Goal: Task Accomplishment & Management: Manage account settings

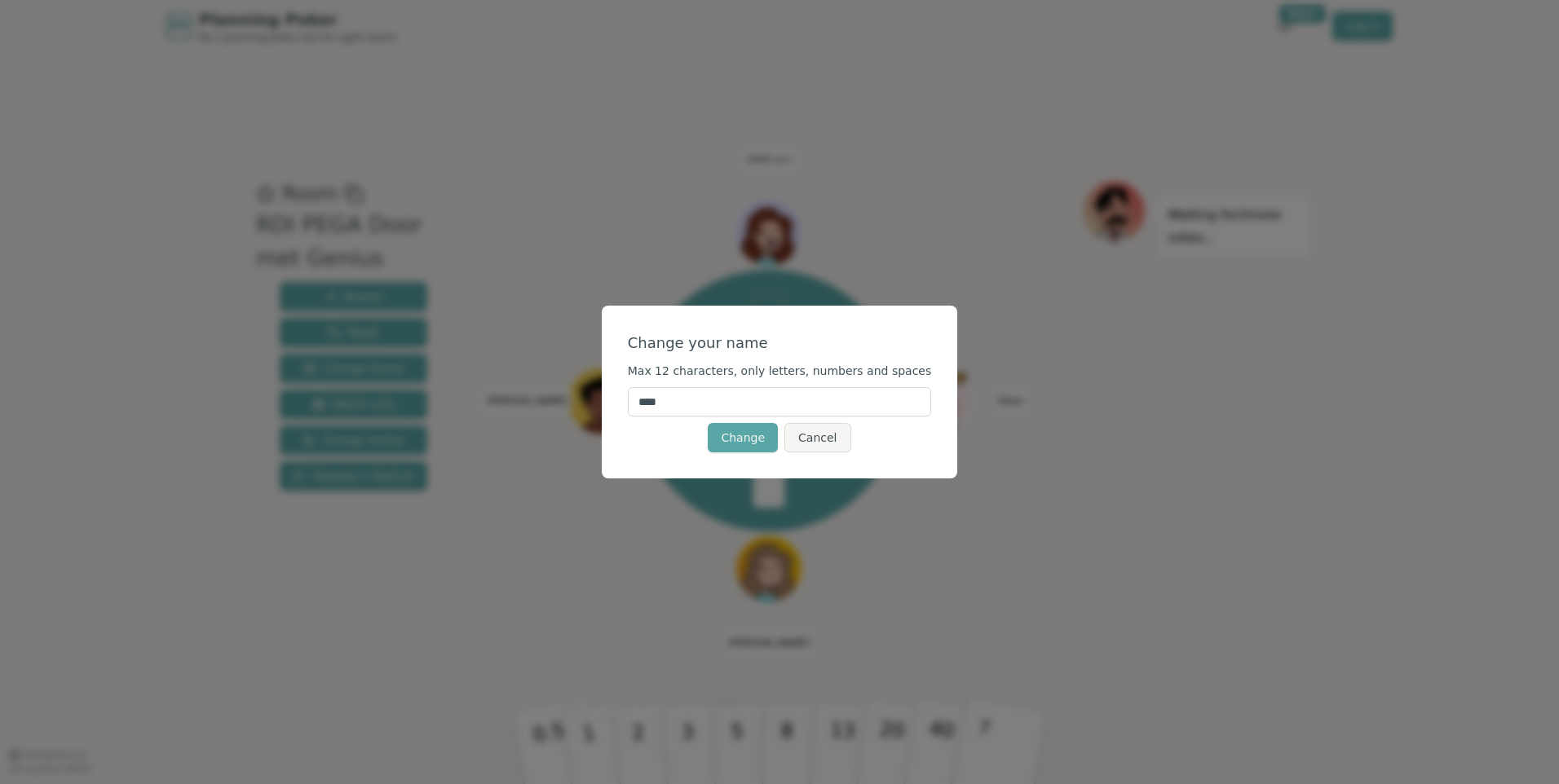
click at [733, 399] on input "****" at bounding box center [779, 401] width 304 height 29
type input "*******"
click at [764, 442] on button "Change" at bounding box center [743, 438] width 70 height 29
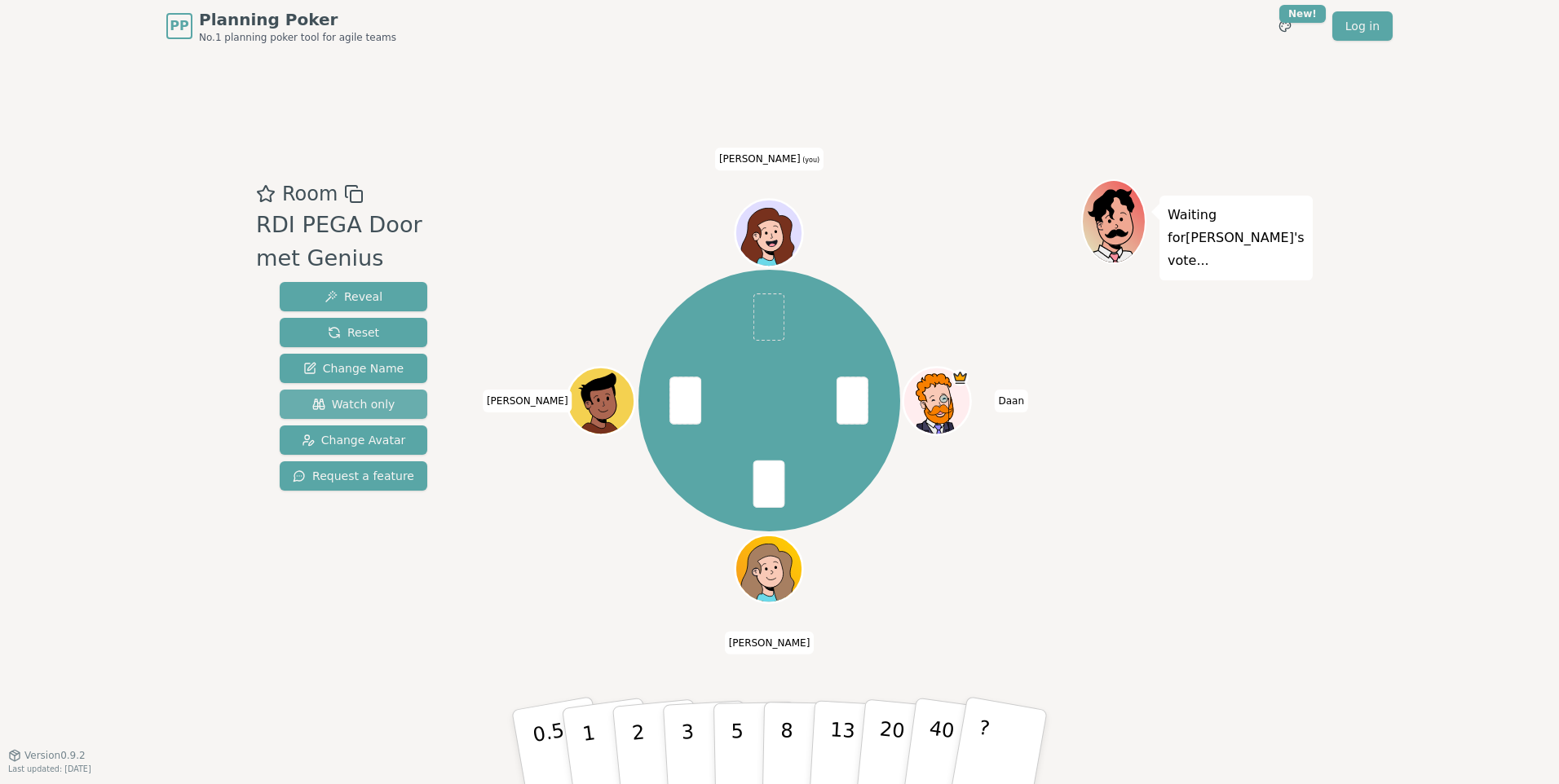
click at [338, 401] on span "Watch only" at bounding box center [354, 404] width 83 height 16
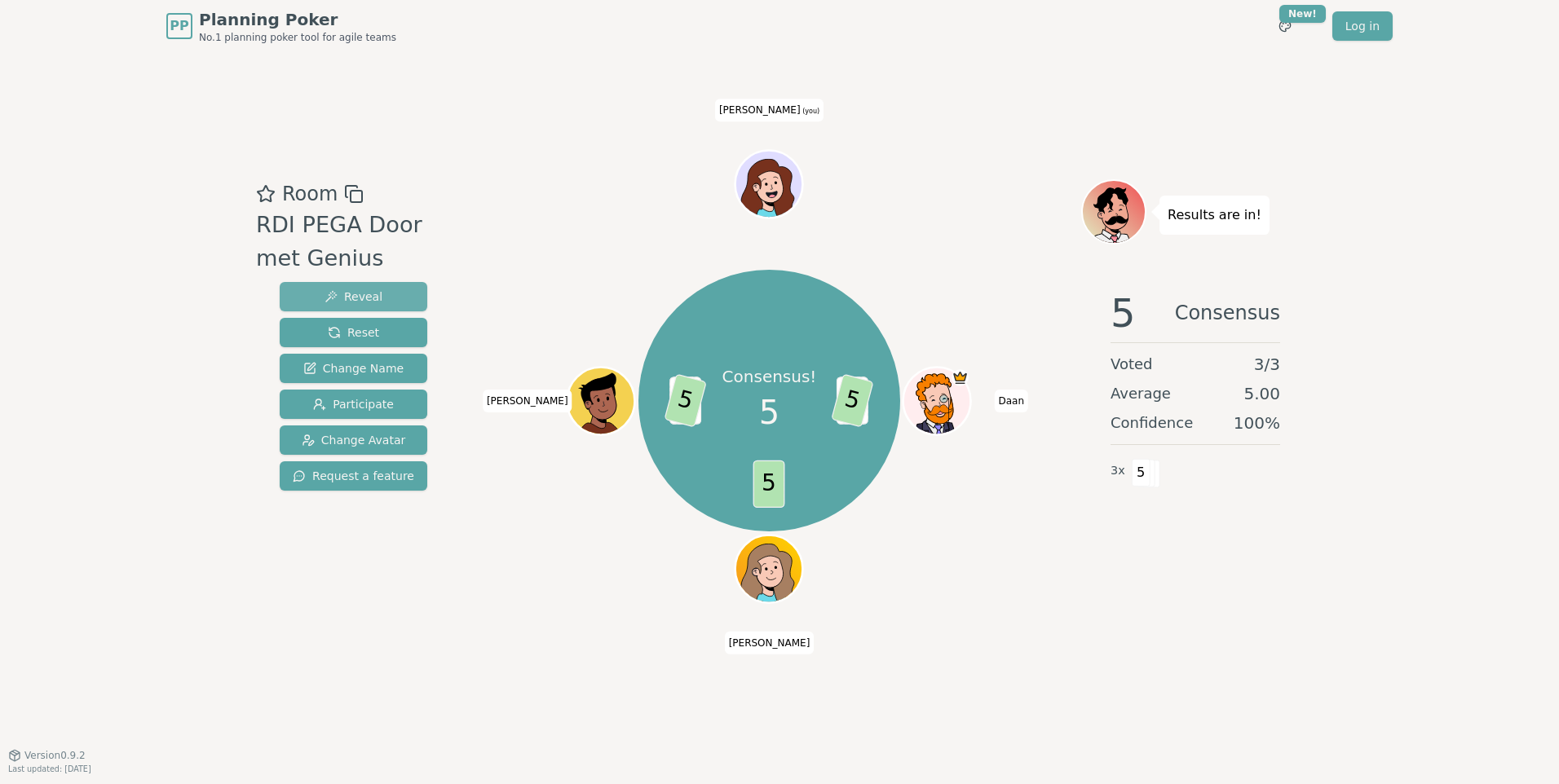
click at [378, 287] on button "Reveal" at bounding box center [354, 296] width 148 height 29
click at [368, 327] on span "Reset" at bounding box center [354, 332] width 51 height 16
drag, startPoint x: 761, startPoint y: 183, endPoint x: 763, endPoint y: 115, distance: 68.0
click at [763, 115] on span "[PERSON_NAME] (you)" at bounding box center [769, 110] width 108 height 23
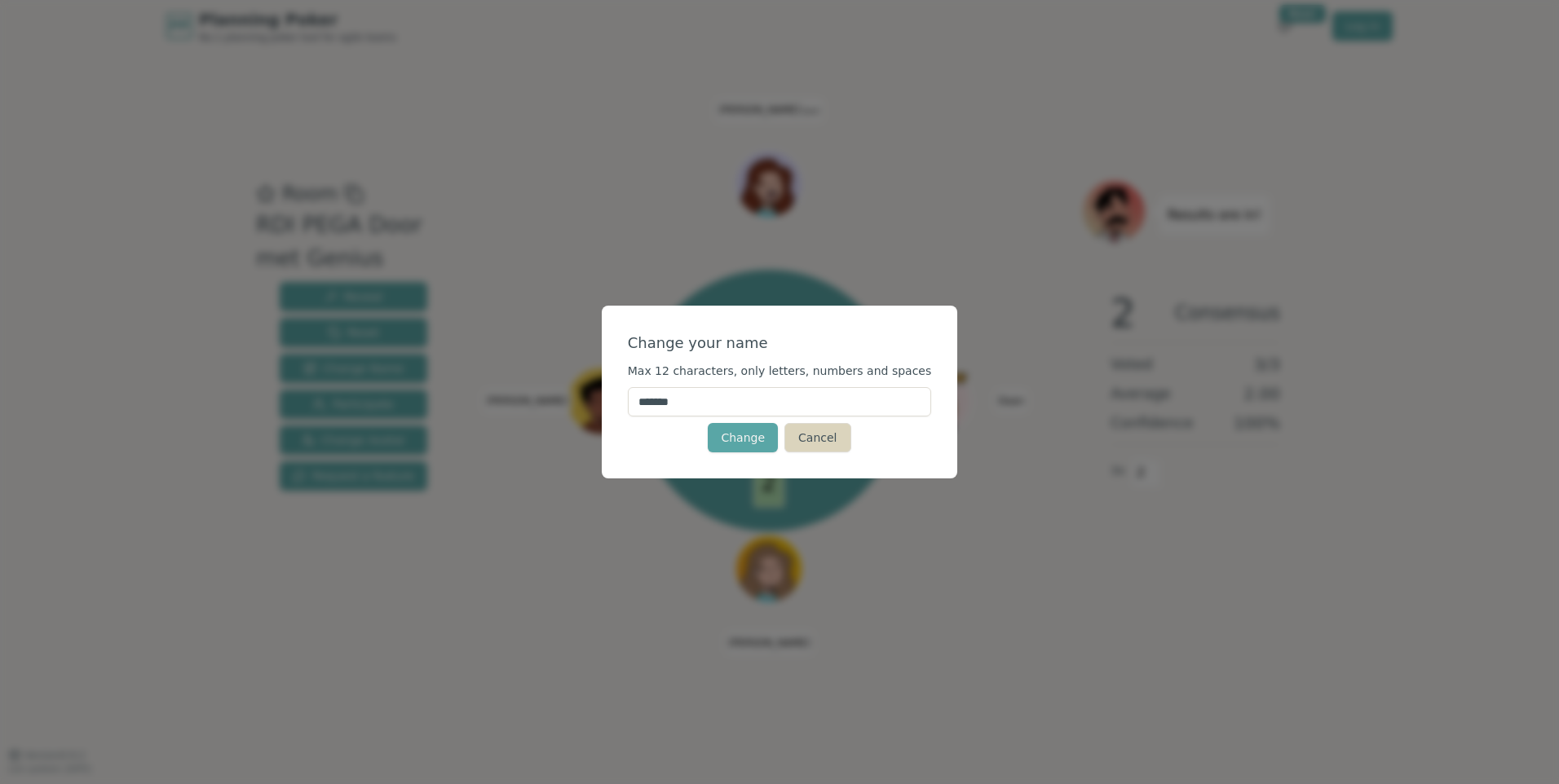
click at [811, 452] on button "Cancel" at bounding box center [817, 438] width 66 height 29
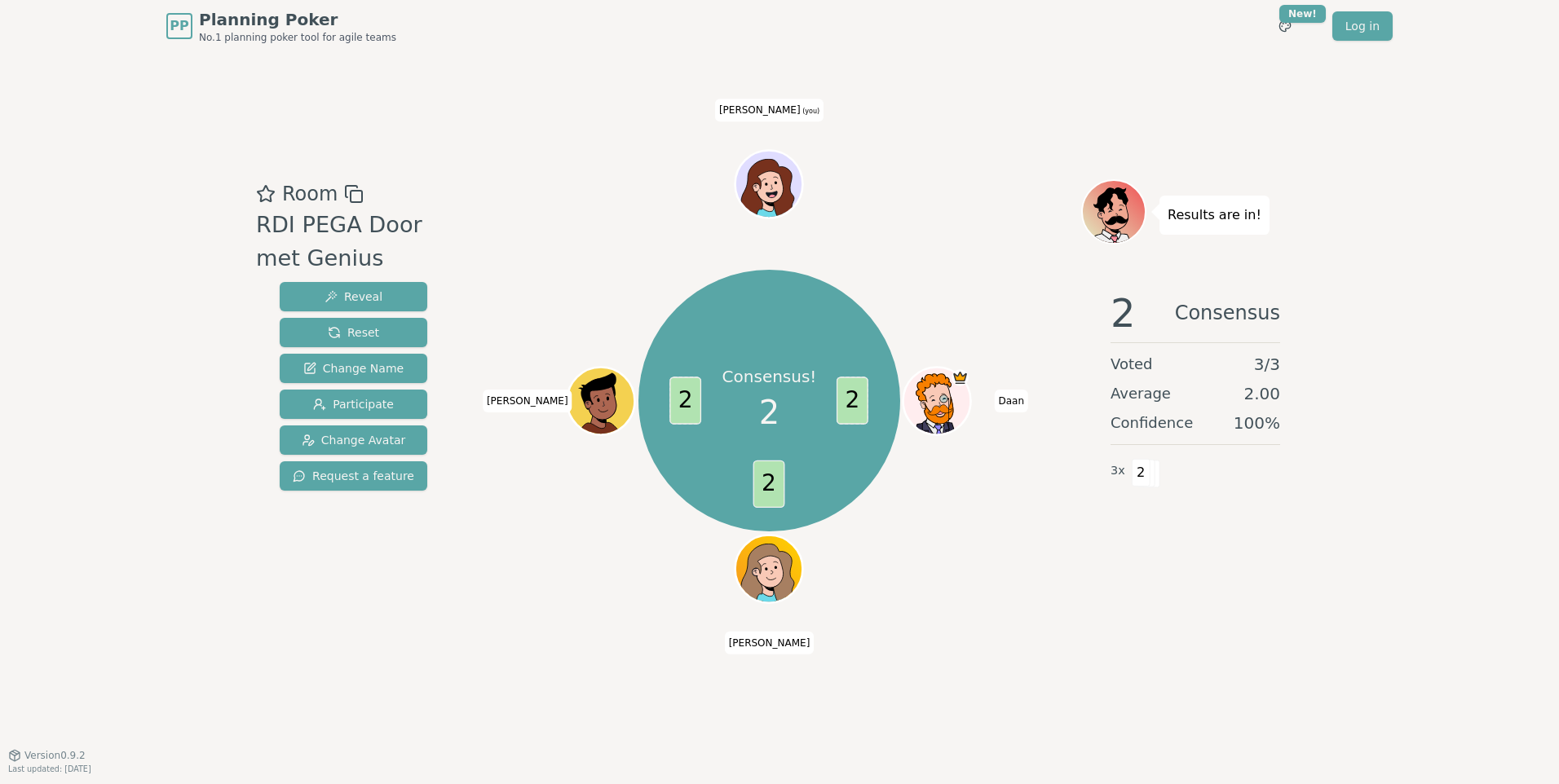
click at [1054, 602] on div "Consensus! 2 2 2 2 Daan [PERSON_NAME] (you)" at bounding box center [769, 403] width 624 height 448
click at [351, 438] on span "Change Avatar" at bounding box center [354, 440] width 105 height 16
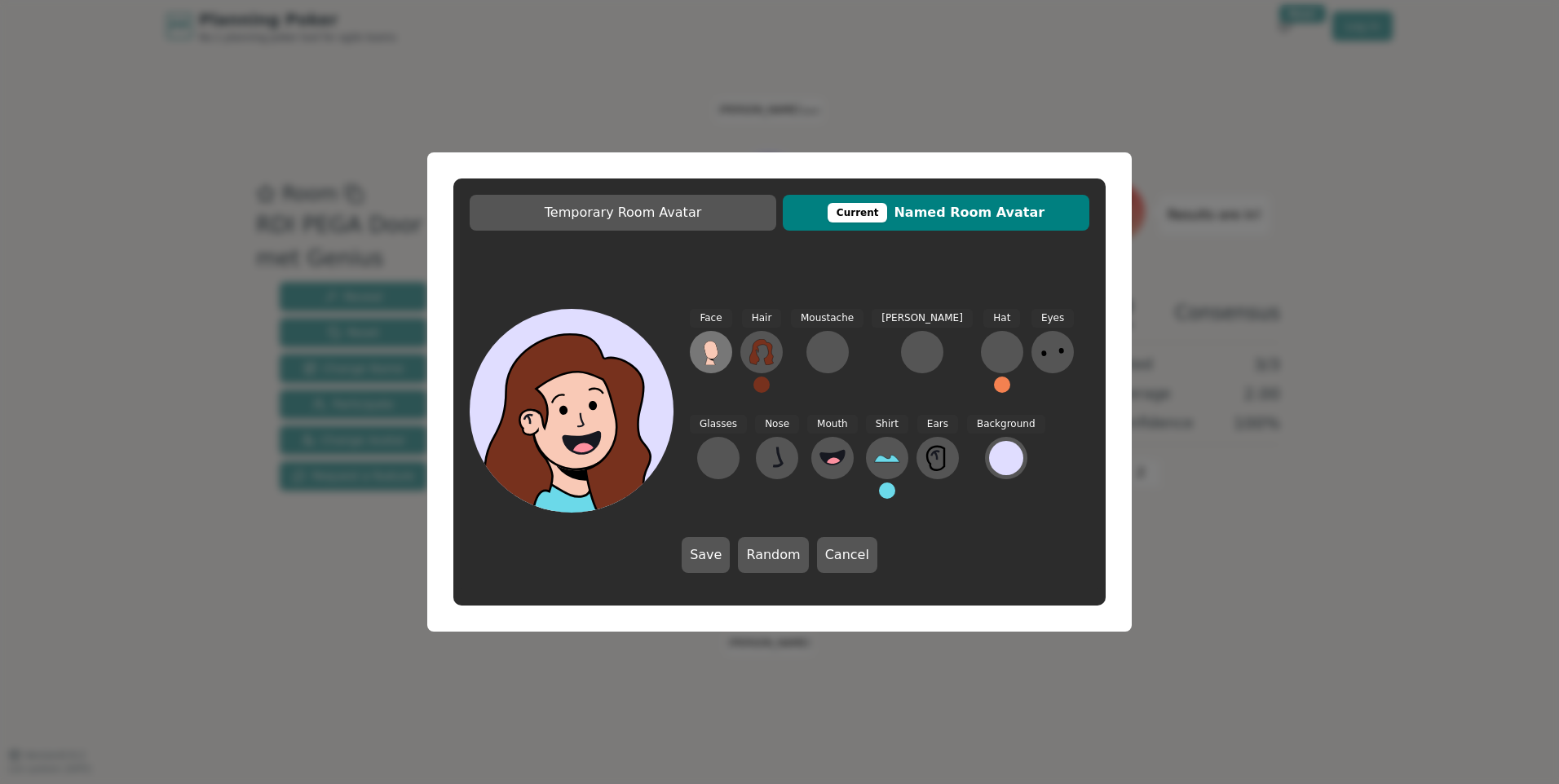
click at [713, 360] on ellipse at bounding box center [713, 356] width 10 height 9
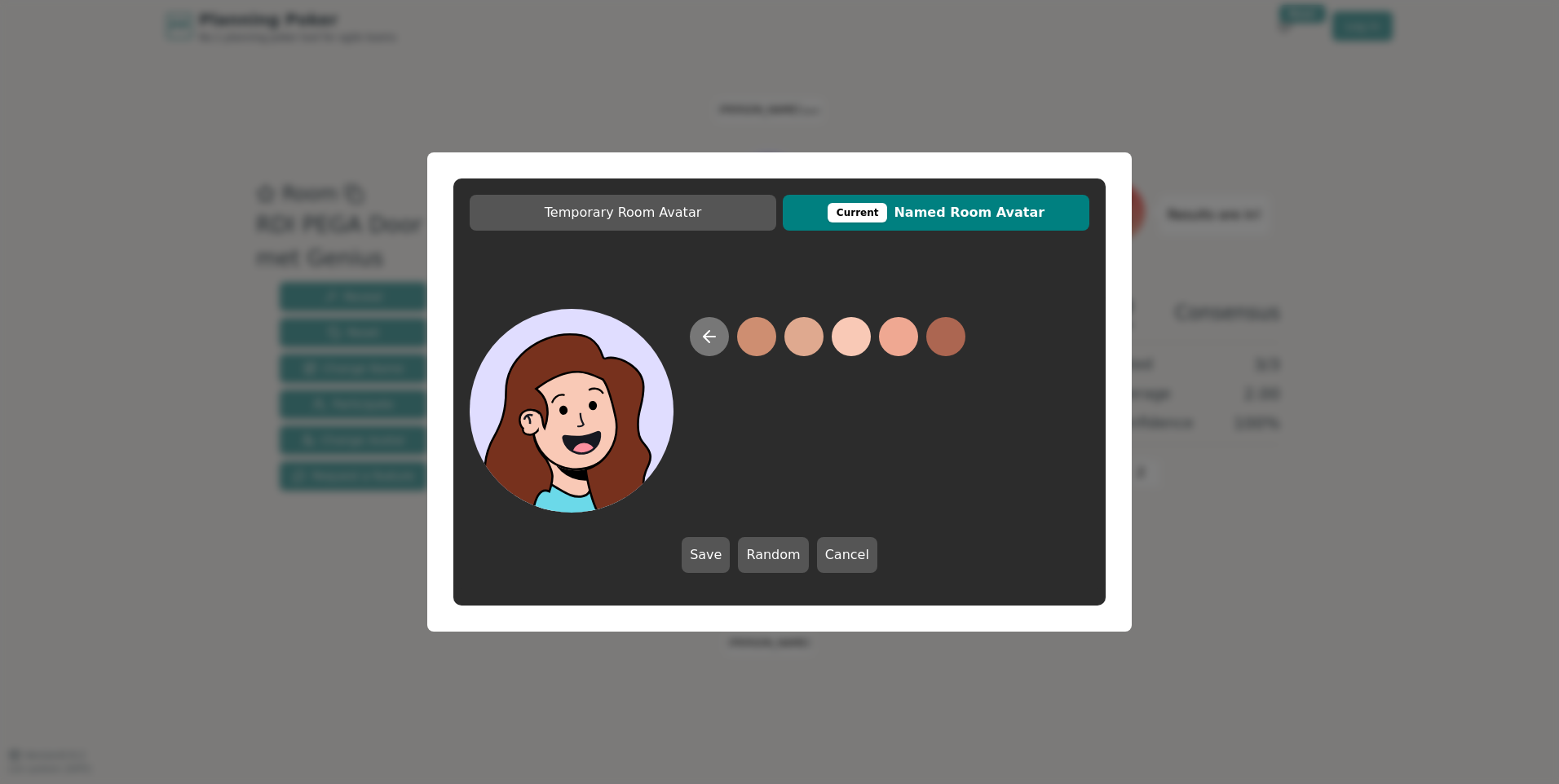
click at [709, 346] on button at bounding box center [709, 337] width 39 height 39
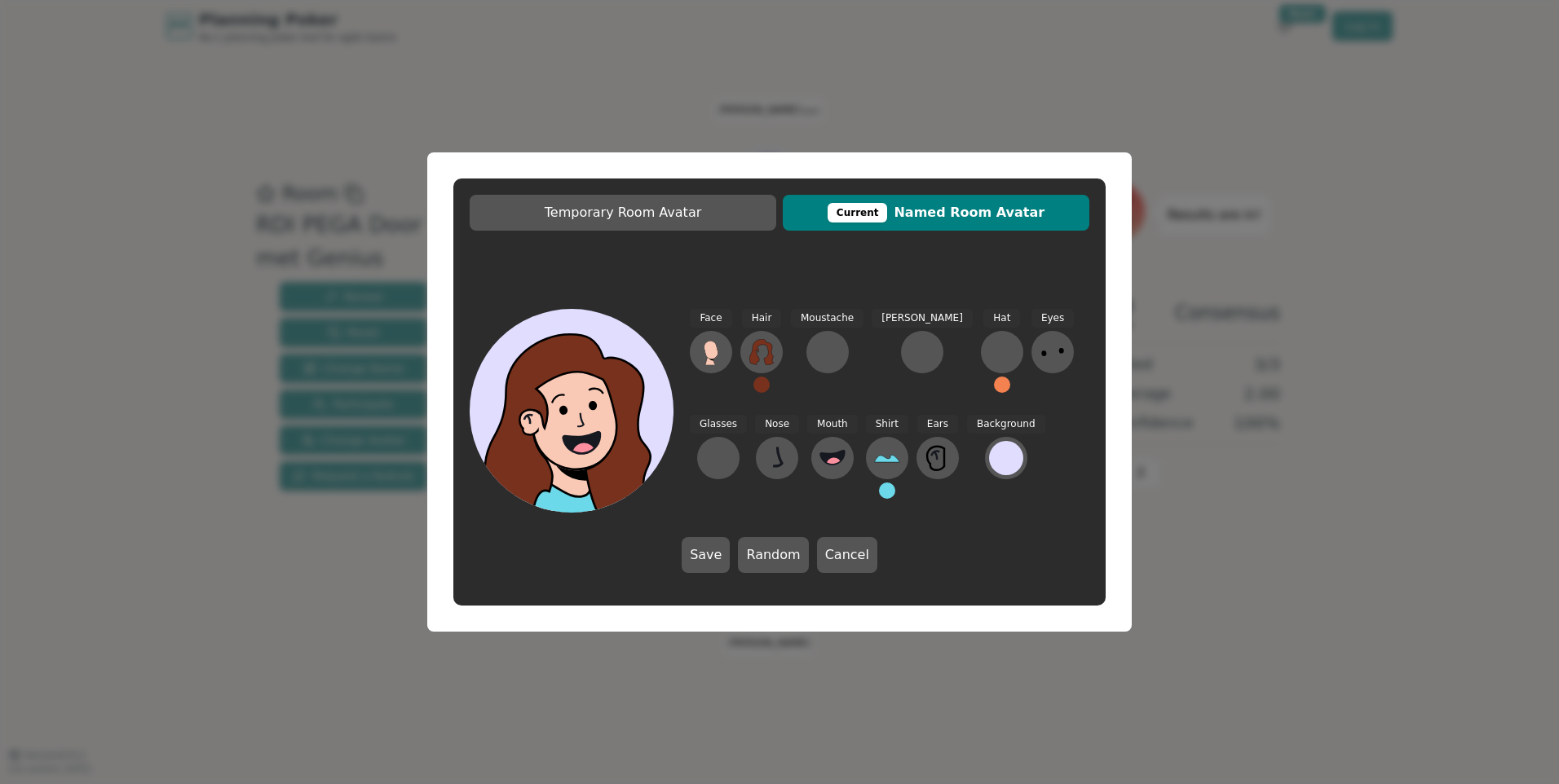
click at [351, 594] on div "Temporary Room Avatar Current Named Room Avatar Face Hair Moustache [PERSON_NAM…" at bounding box center [779, 392] width 1559 height 784
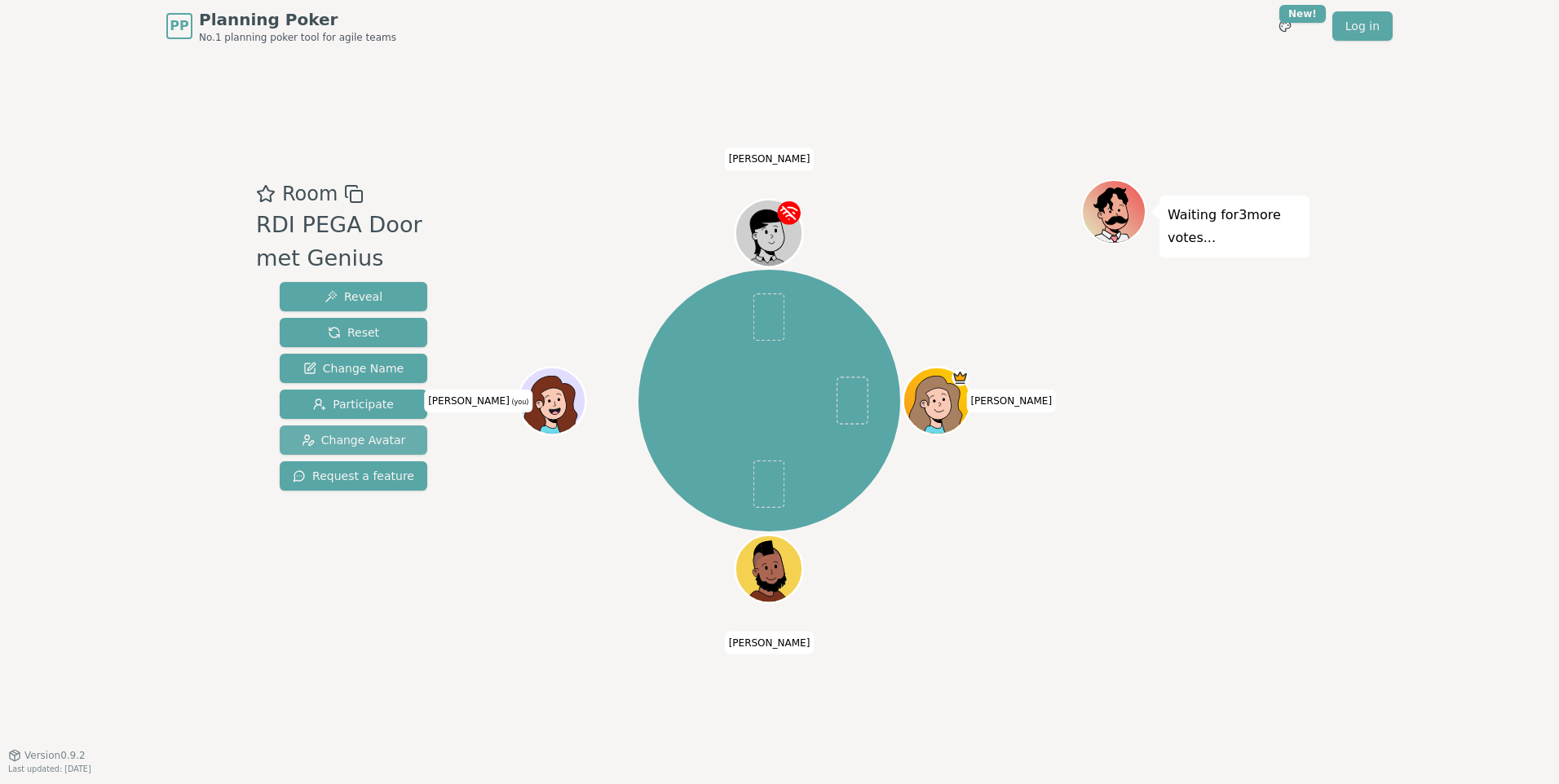
click at [352, 437] on span "Change Avatar" at bounding box center [354, 440] width 105 height 16
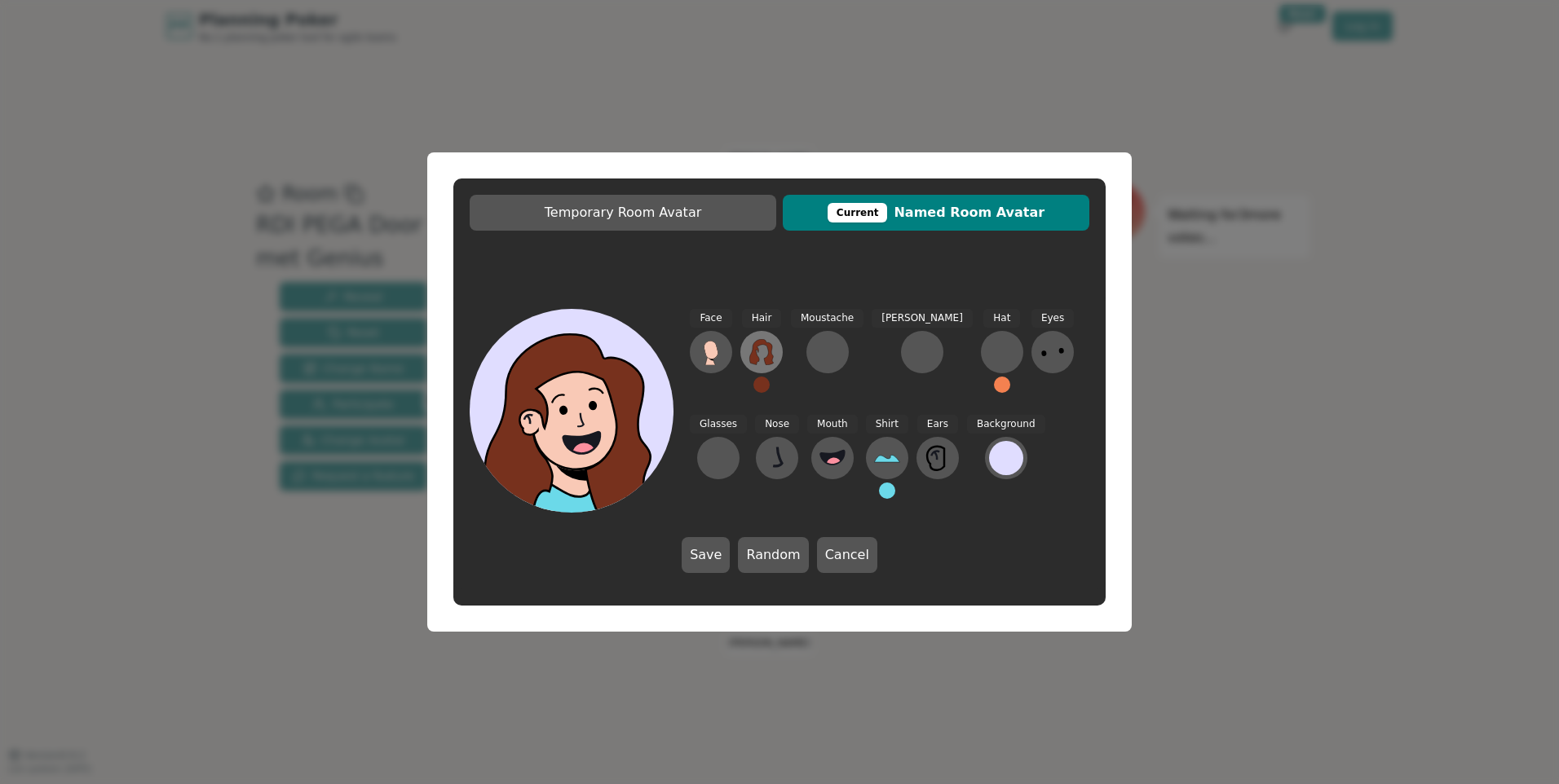
click at [761, 350] on icon at bounding box center [761, 352] width 26 height 26
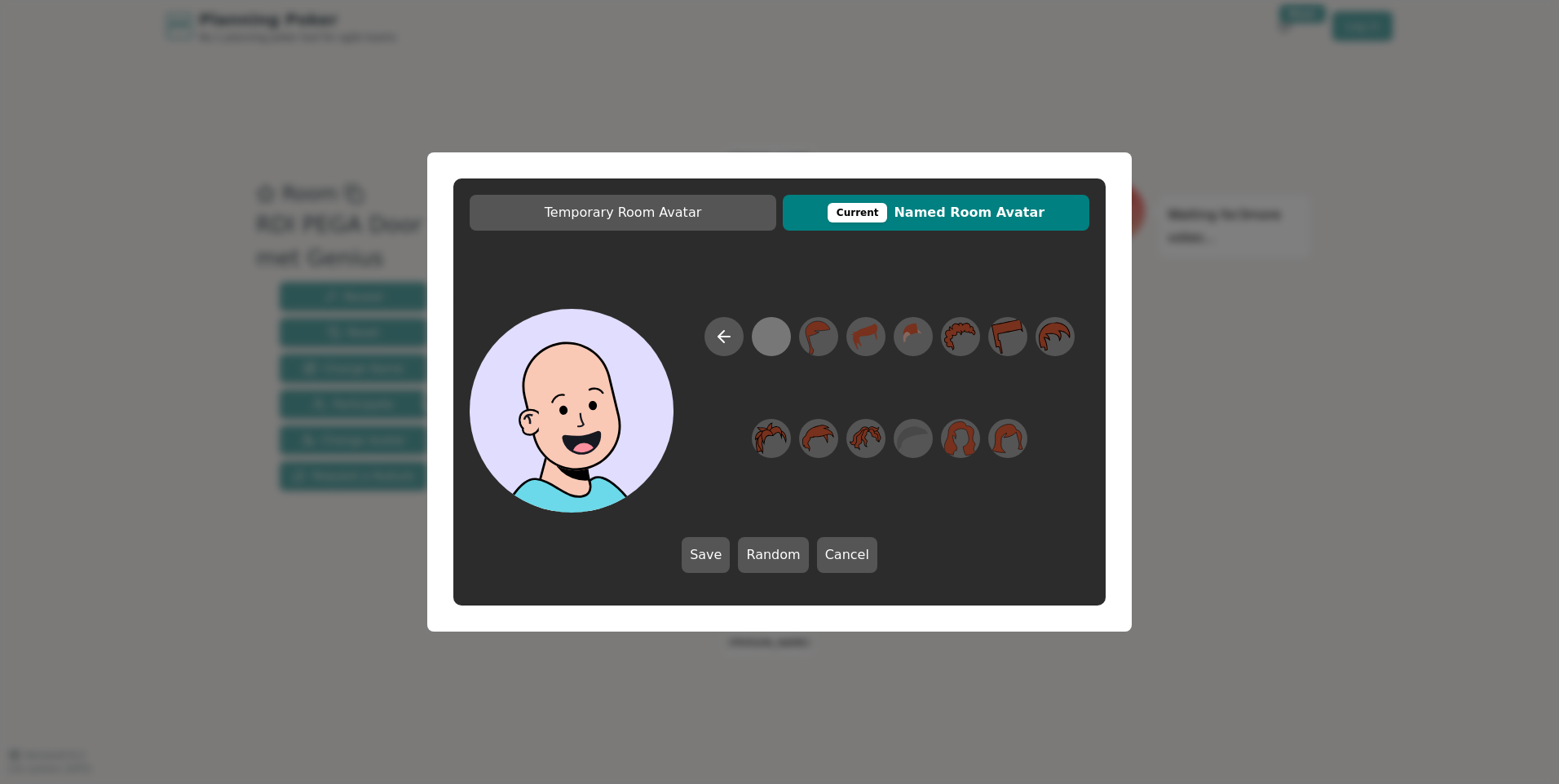
click at [776, 332] on div at bounding box center [771, 337] width 32 height 36
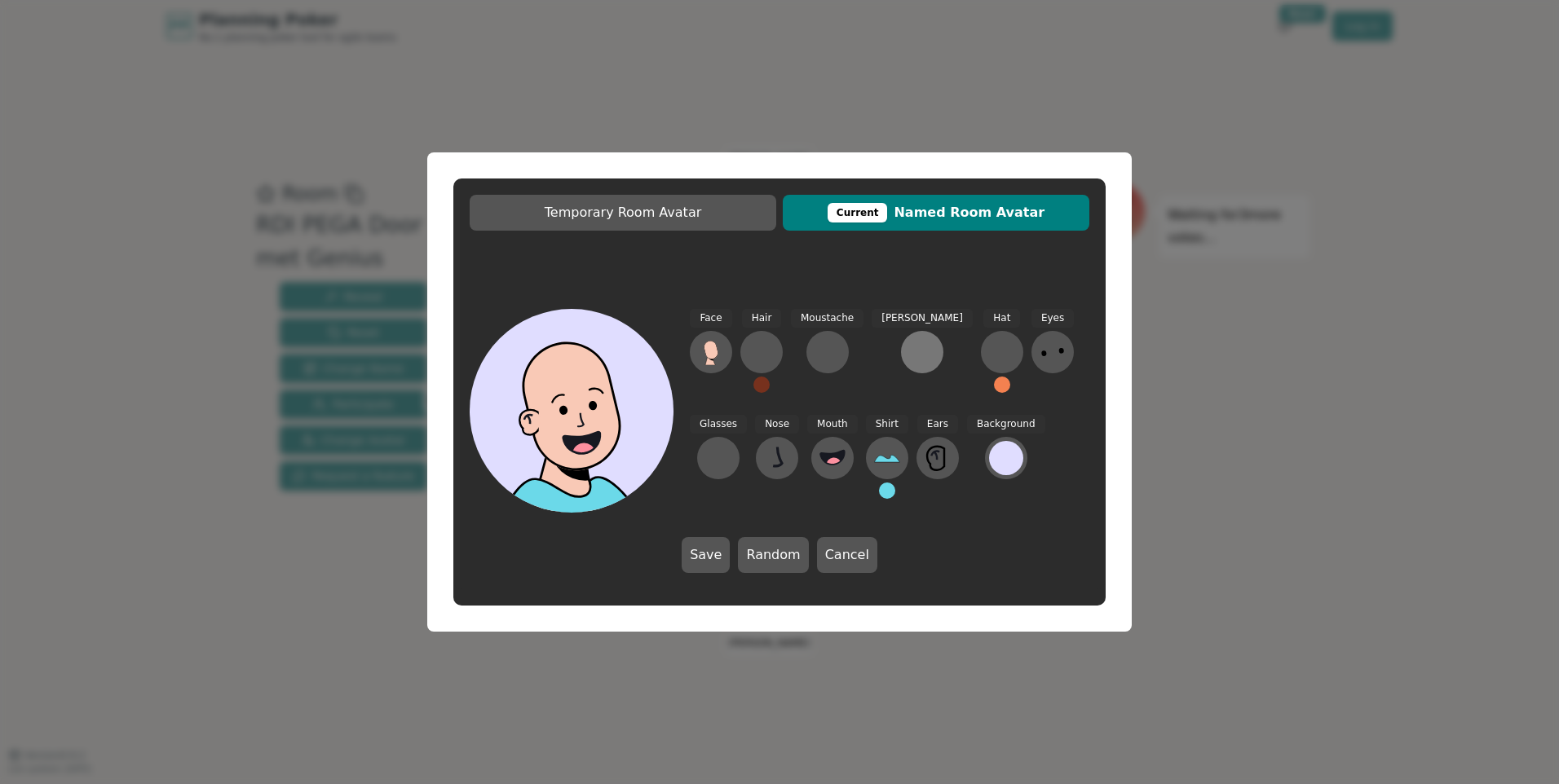
click at [909, 353] on div at bounding box center [922, 352] width 26 height 26
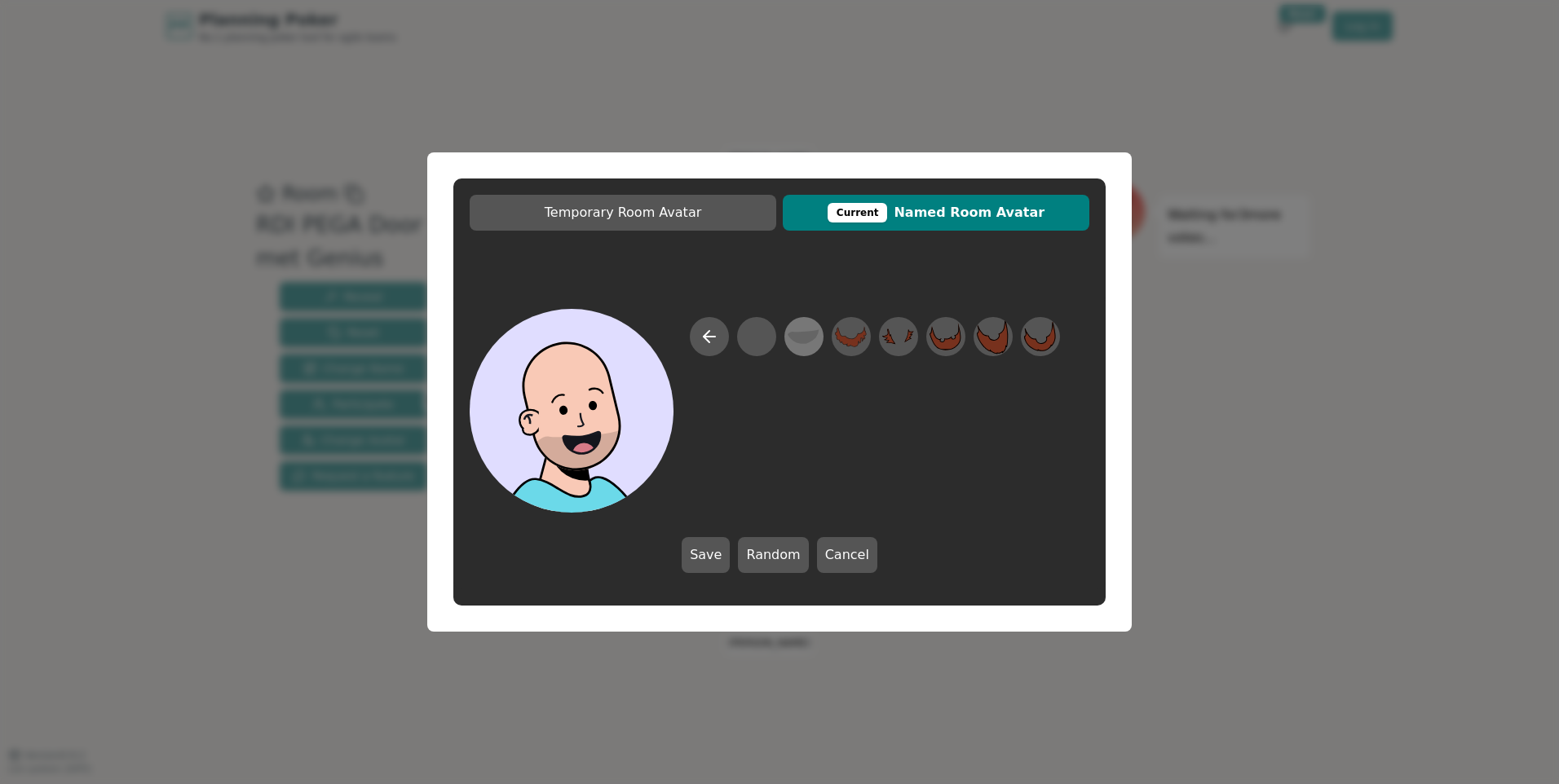
click at [792, 350] on icon at bounding box center [804, 337] width 32 height 36
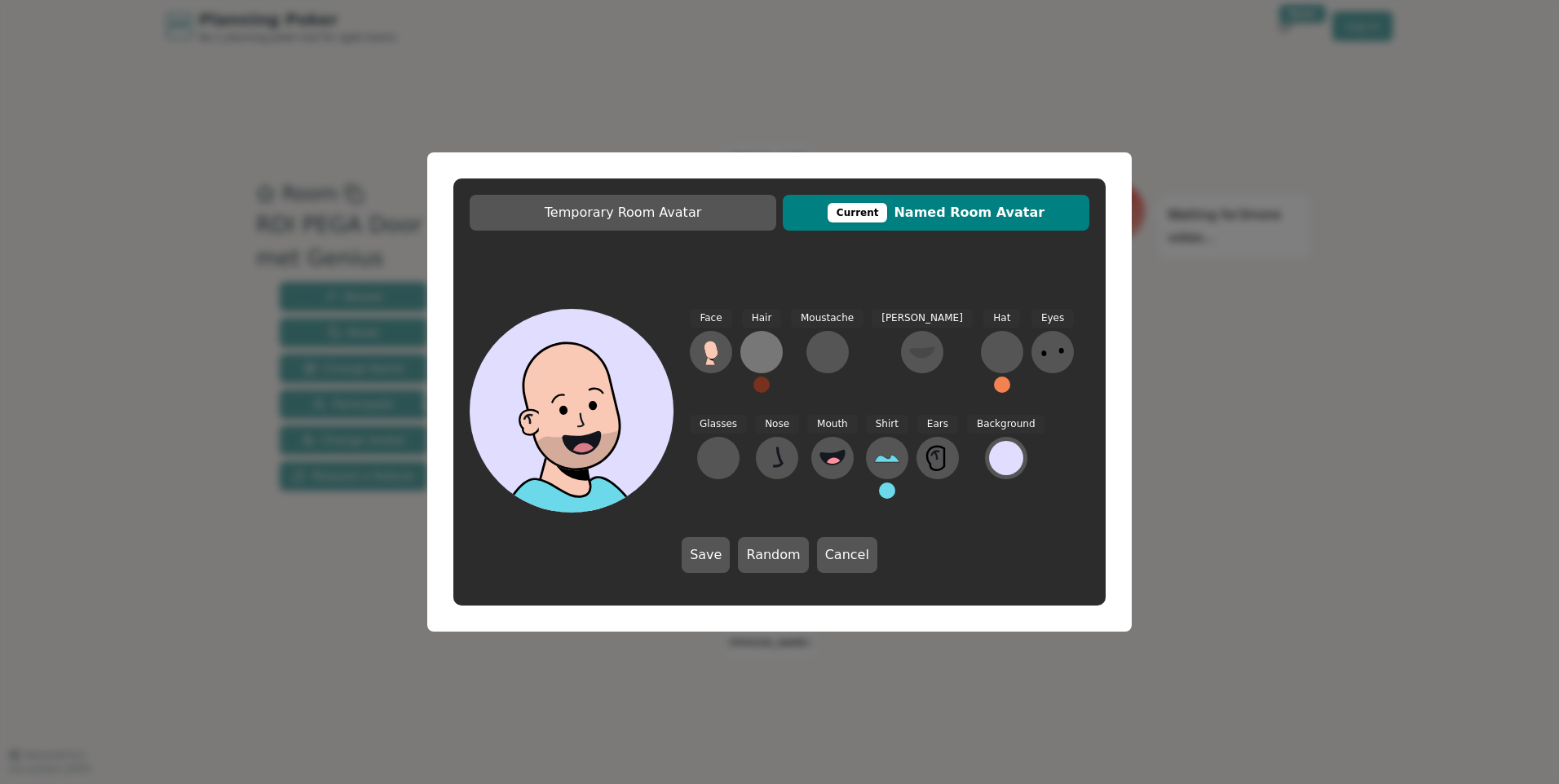
click at [755, 353] on div at bounding box center [761, 352] width 26 height 26
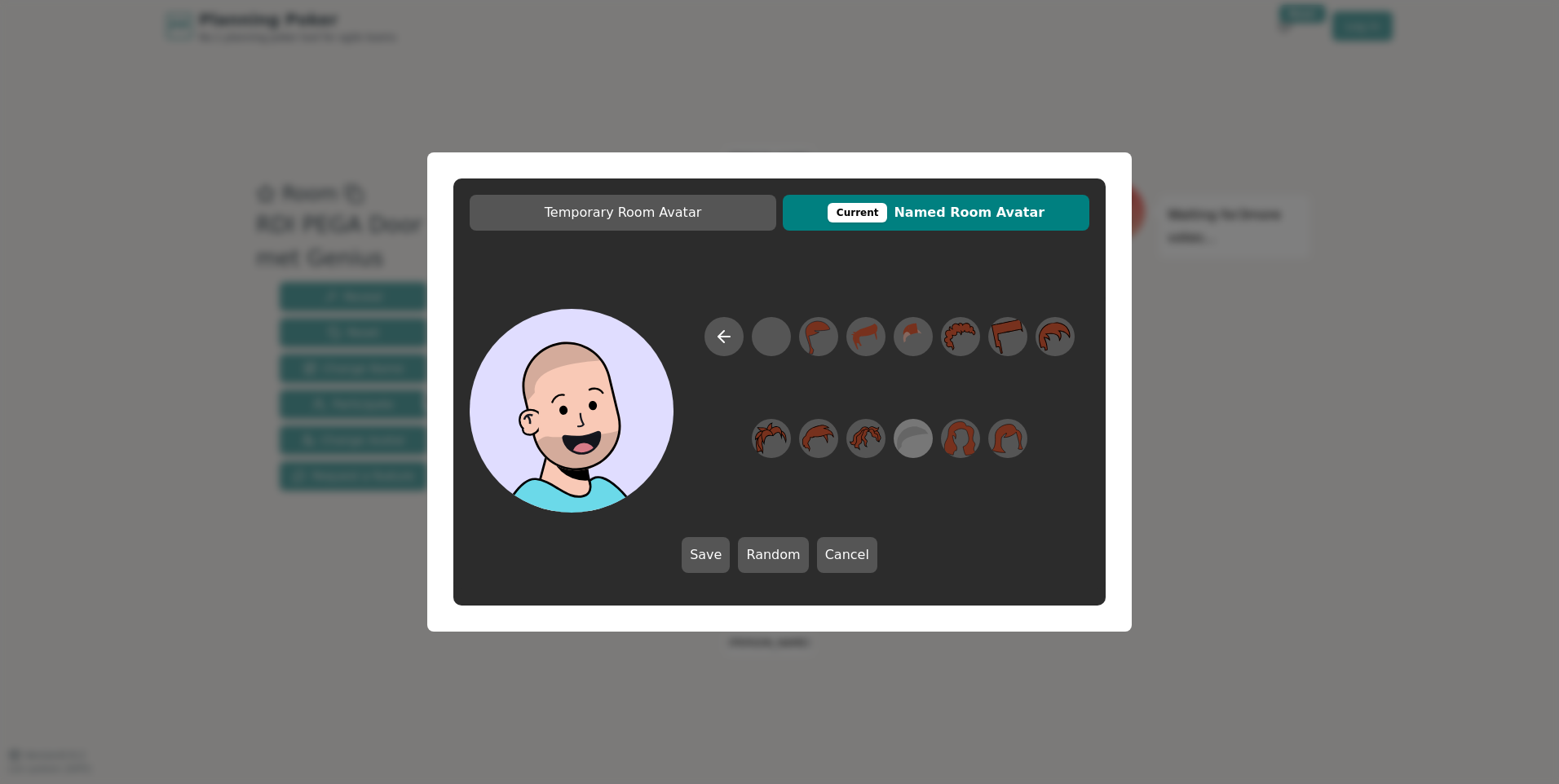
click at [905, 424] on icon at bounding box center [913, 439] width 32 height 36
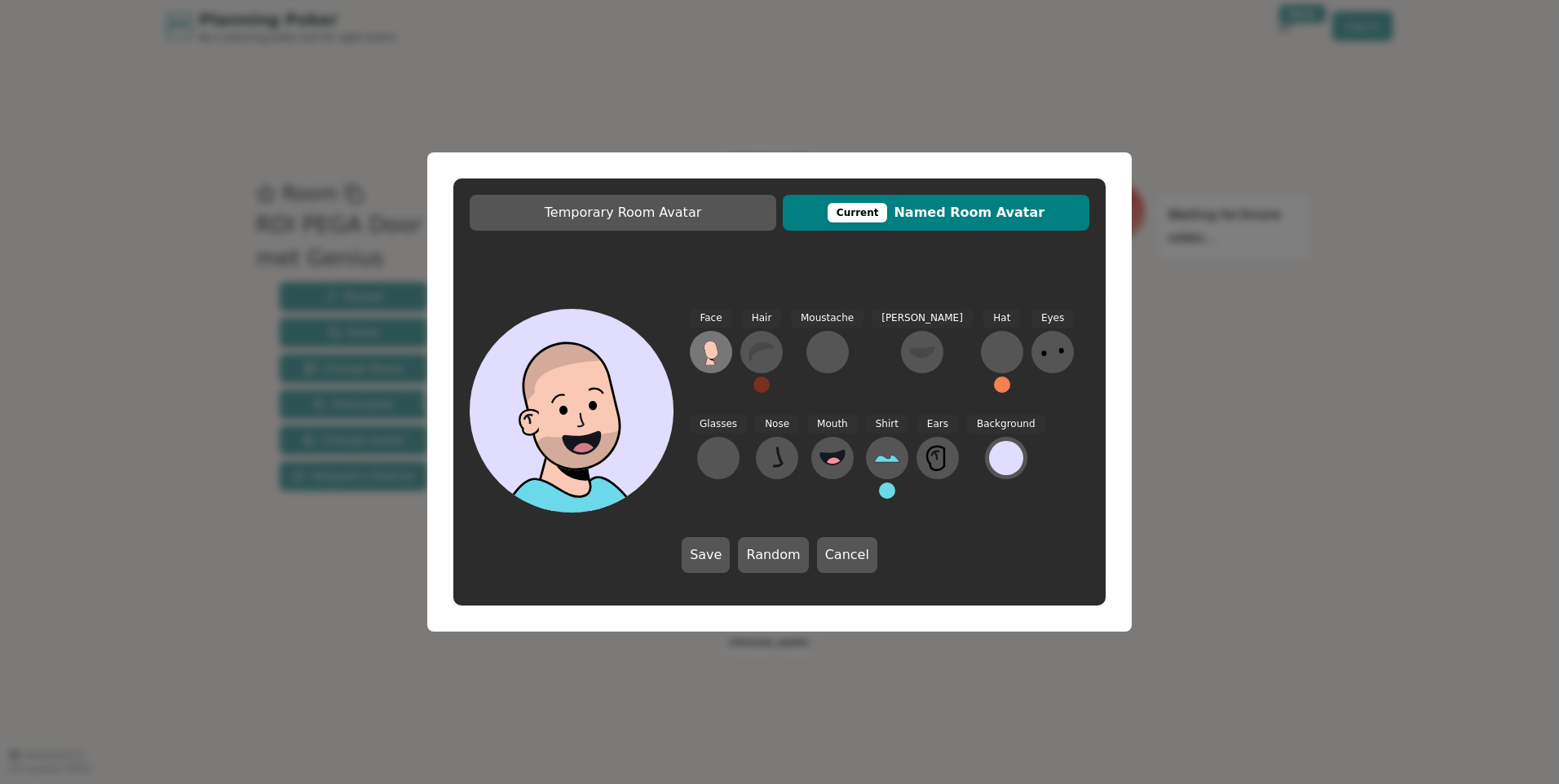
click at [699, 350] on icon at bounding box center [711, 352] width 26 height 26
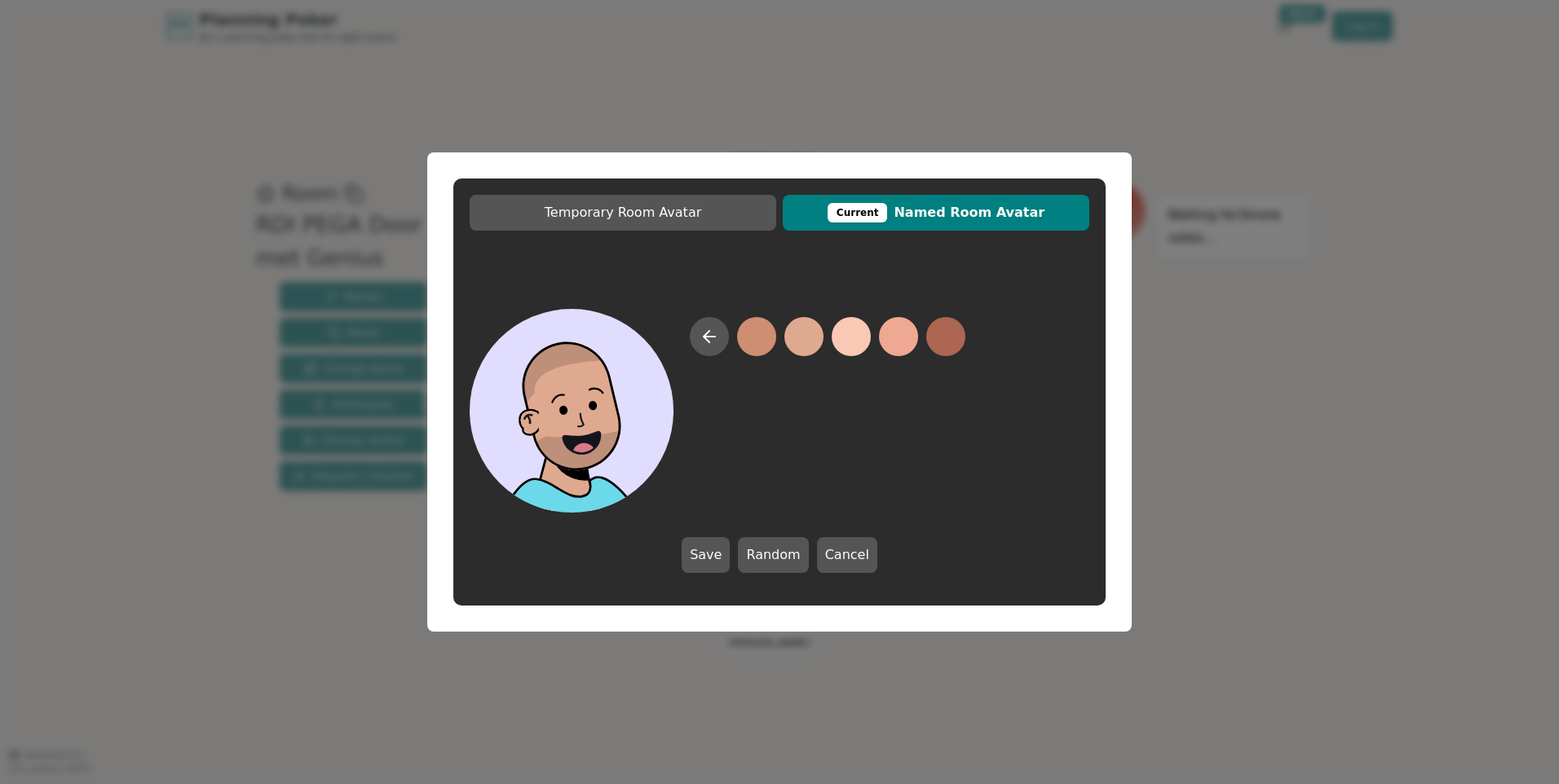
click at [801, 337] on button at bounding box center [804, 337] width 39 height 39
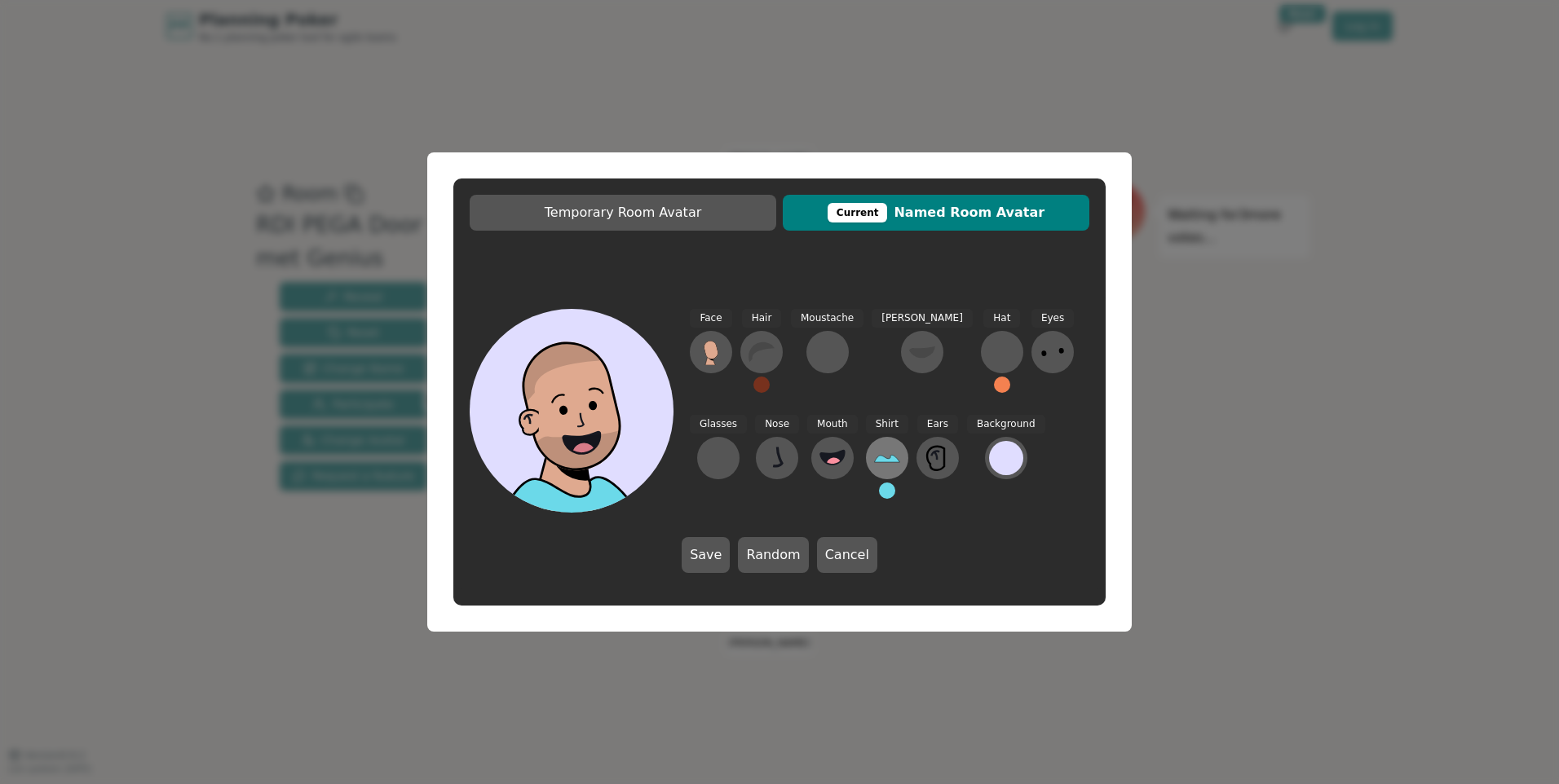
click at [874, 456] on icon at bounding box center [886, 457] width 26 height 26
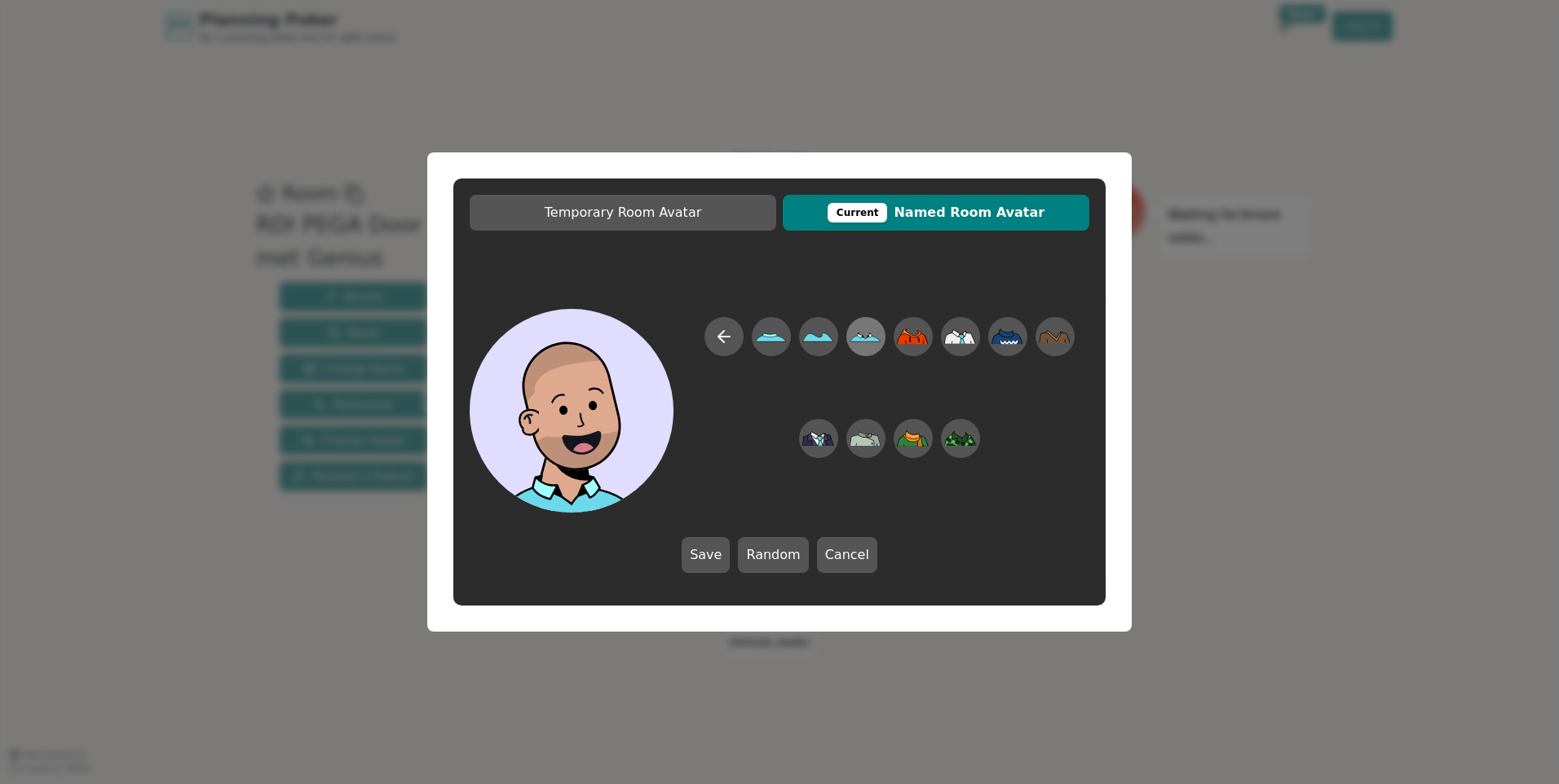
click at [869, 341] on icon at bounding box center [866, 338] width 31 height 6
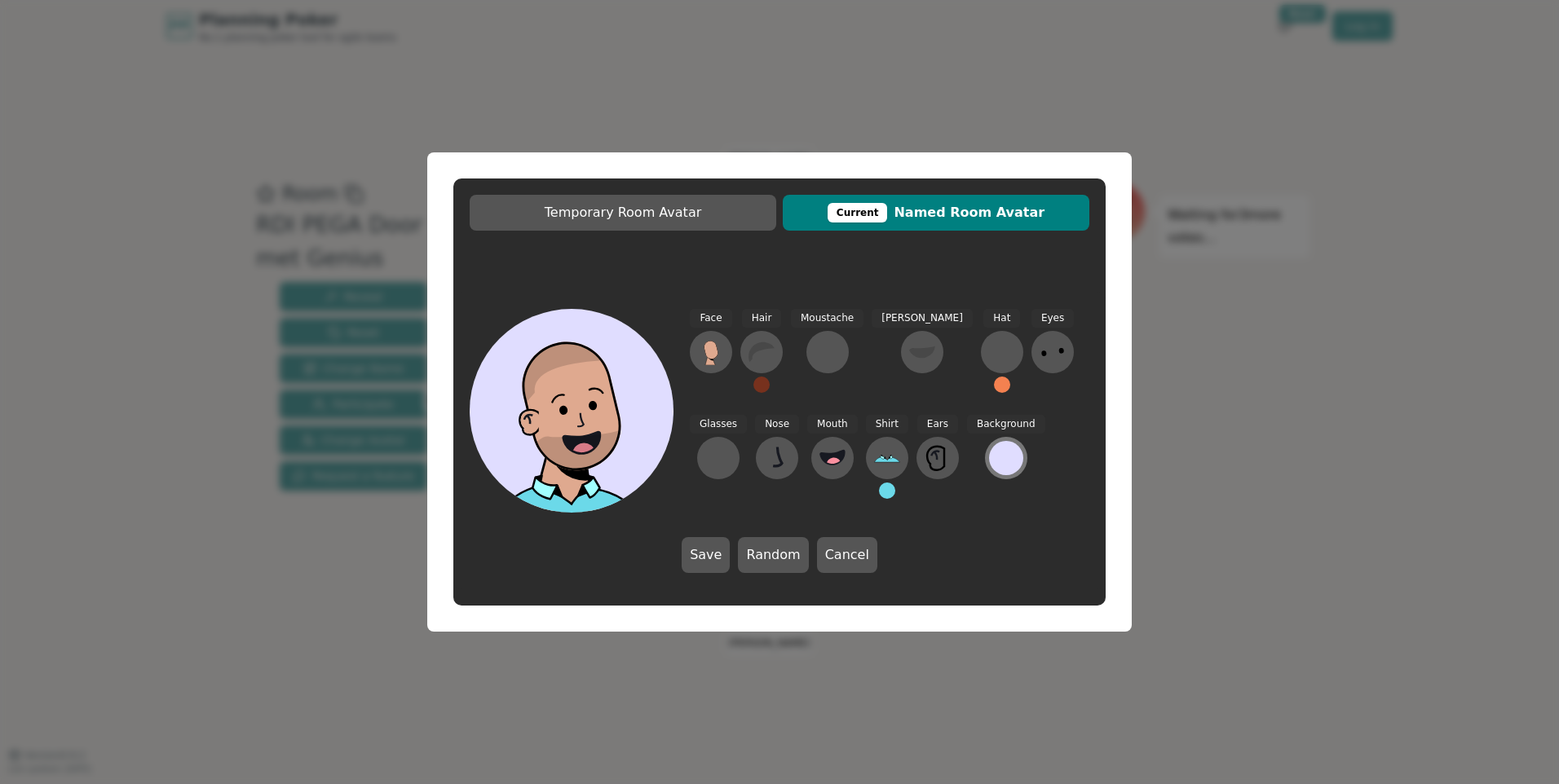
click at [989, 453] on div at bounding box center [1006, 458] width 35 height 35
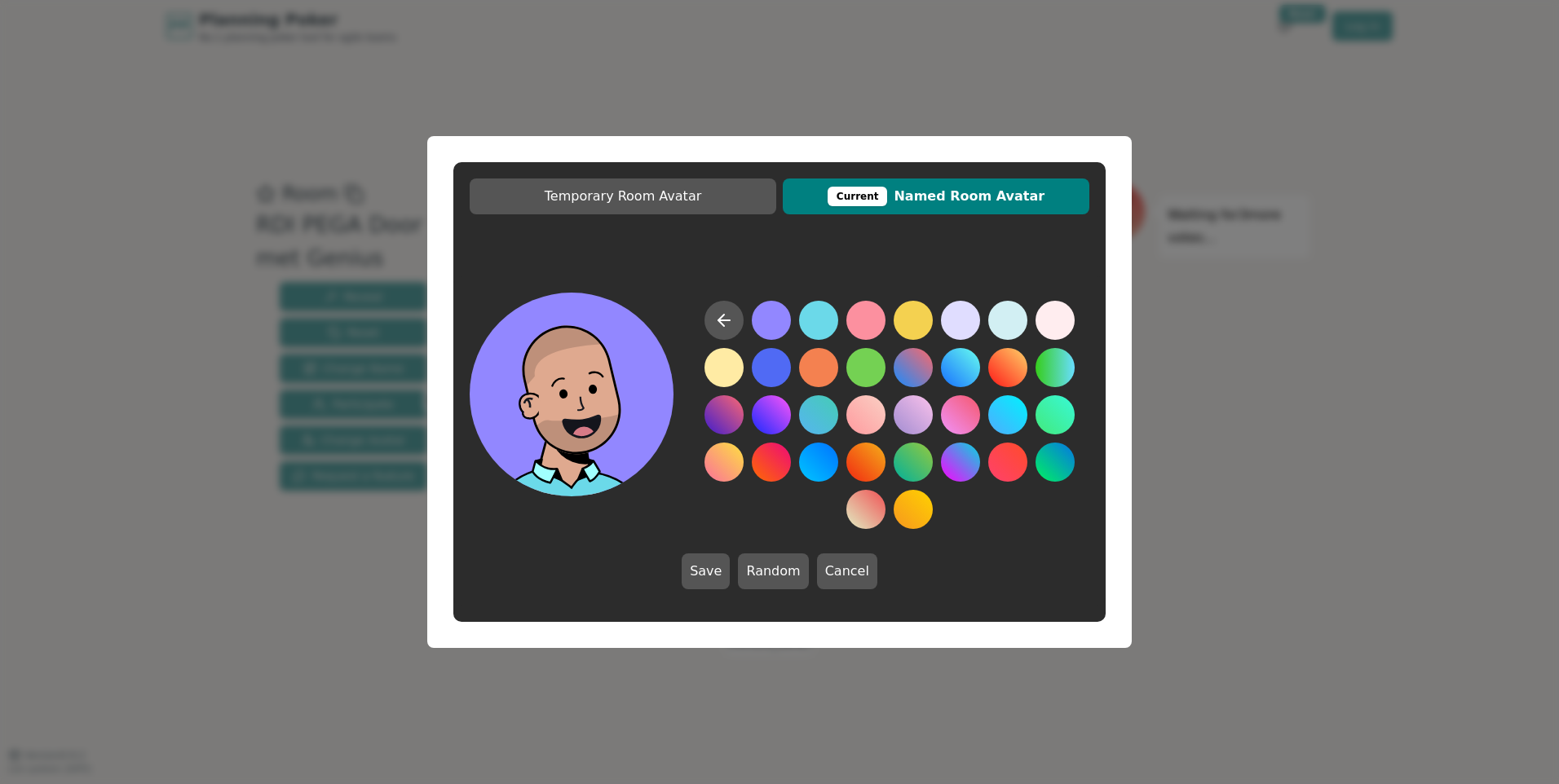
click at [782, 320] on button at bounding box center [771, 320] width 39 height 39
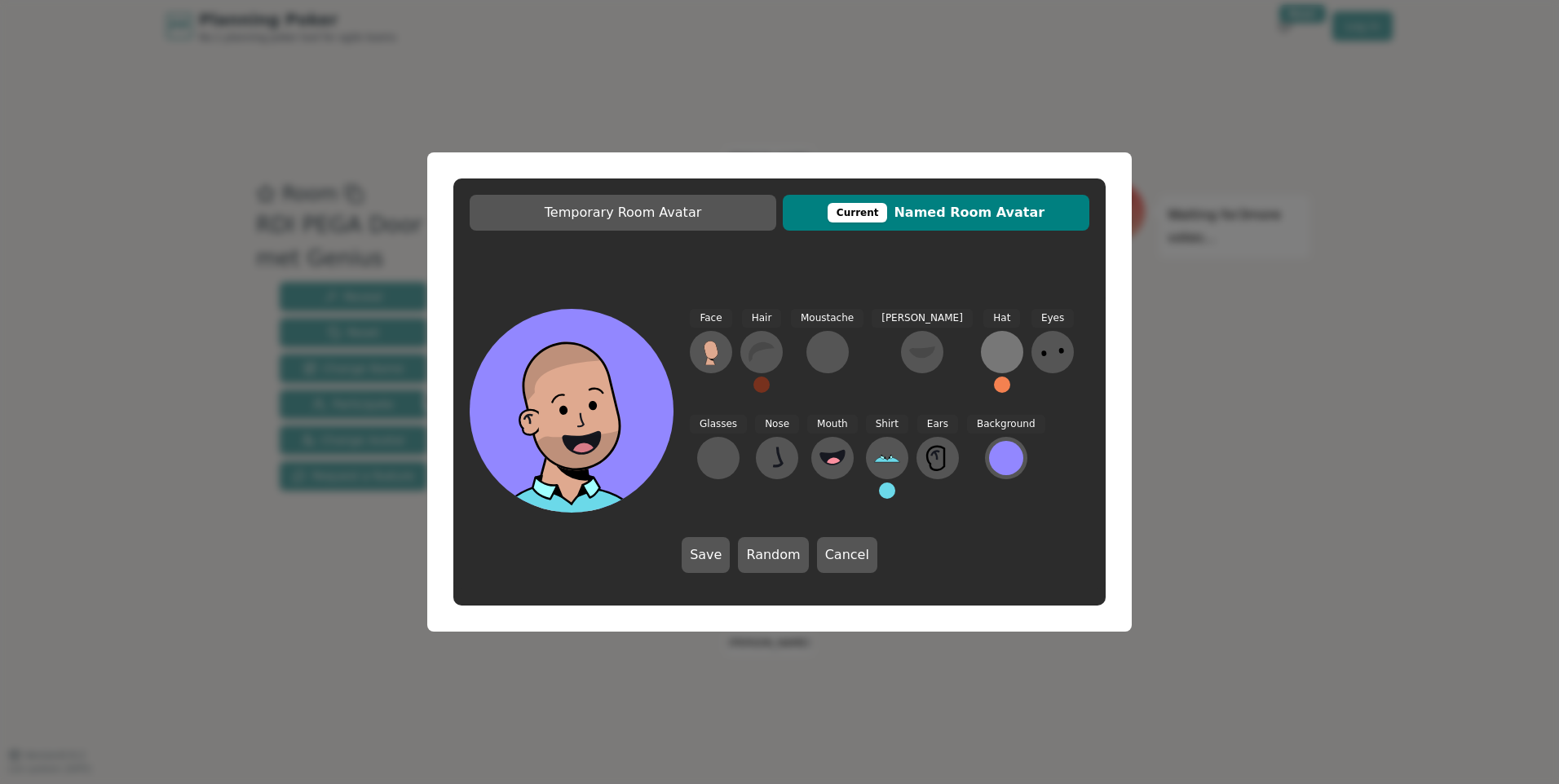
click at [989, 350] on div at bounding box center [1002, 352] width 26 height 26
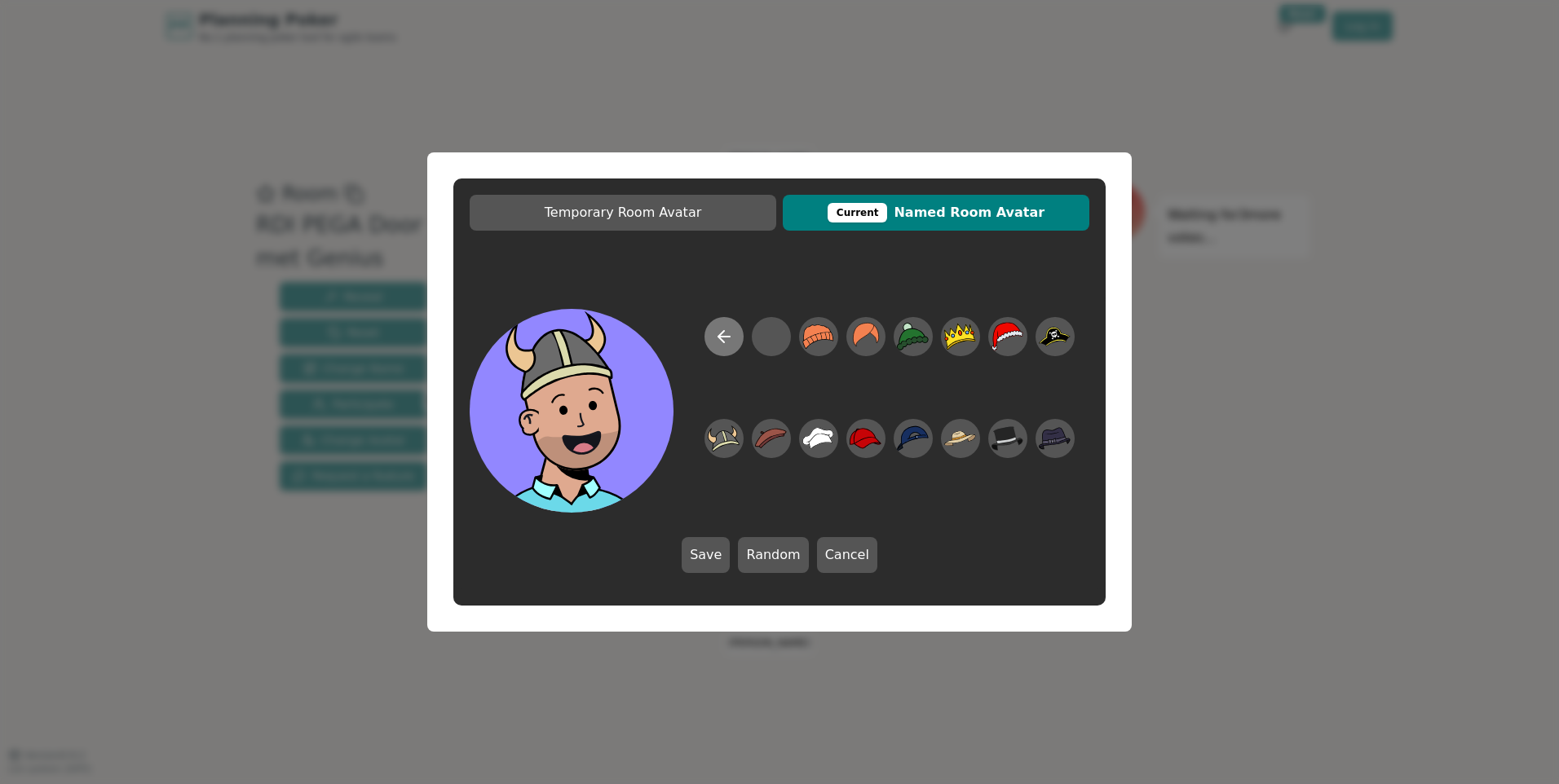
click at [725, 329] on icon at bounding box center [724, 337] width 19 height 19
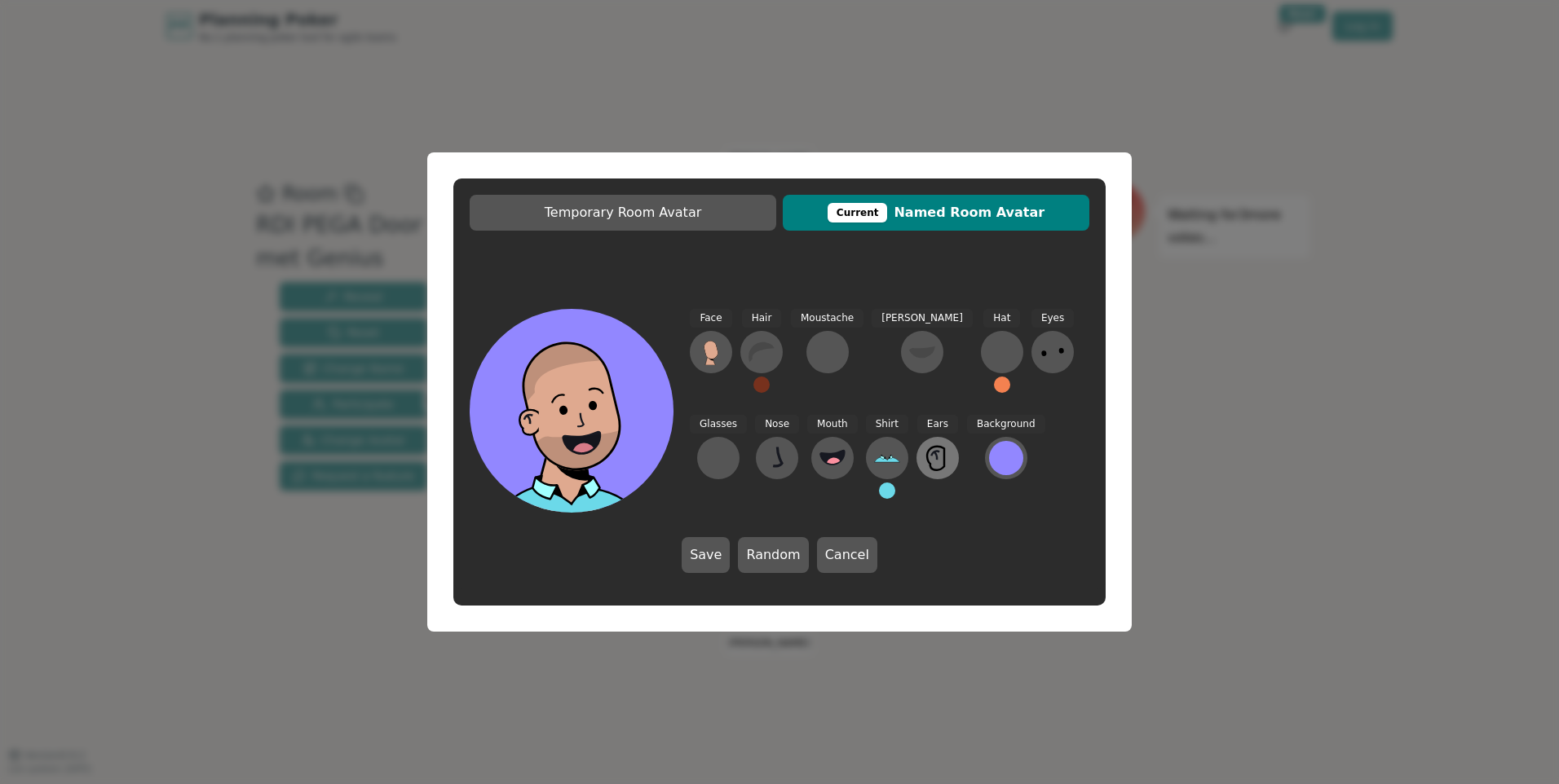
click at [924, 457] on icon at bounding box center [937, 457] width 26 height 26
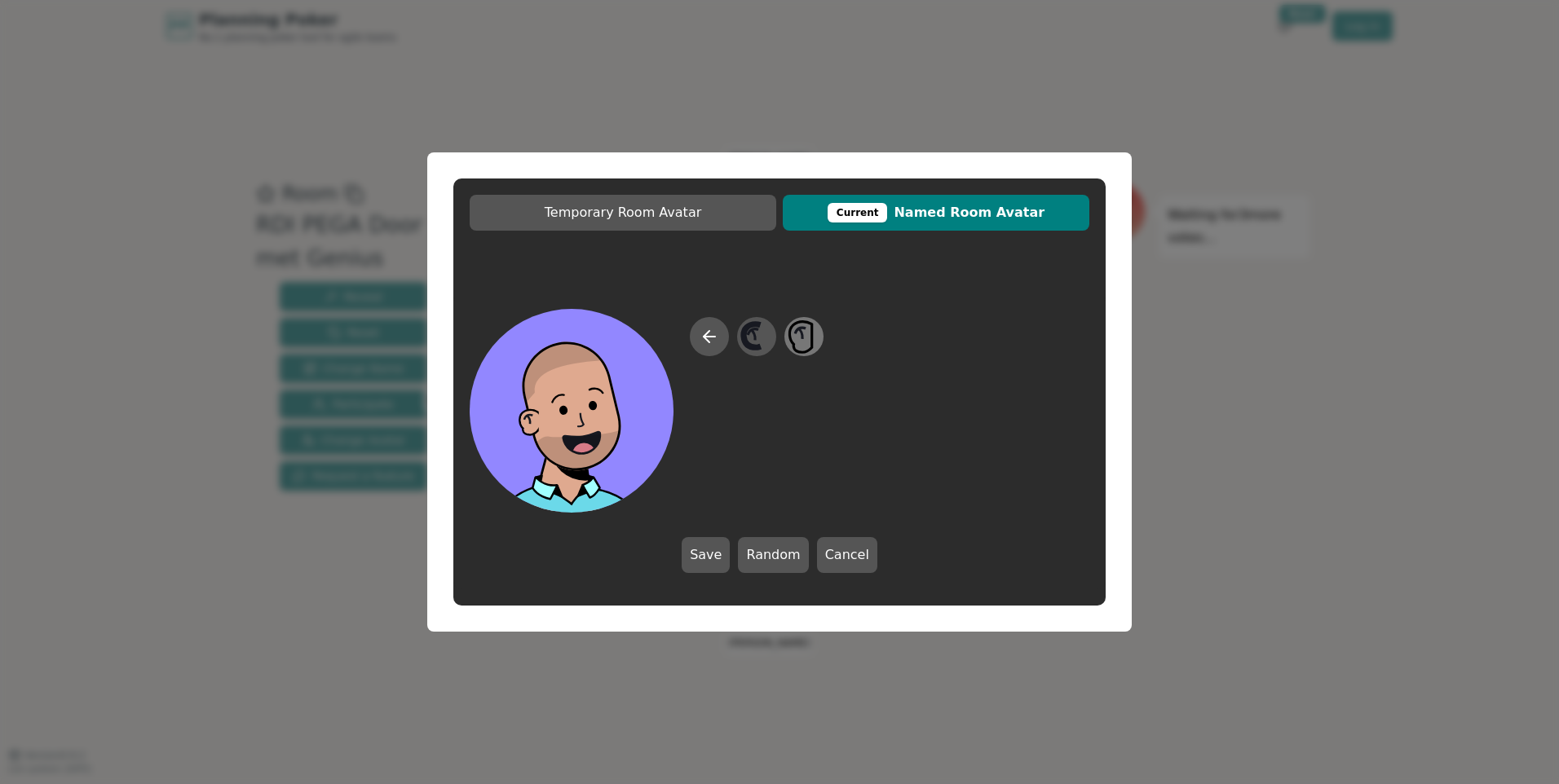
click at [808, 337] on icon at bounding box center [804, 337] width 32 height 36
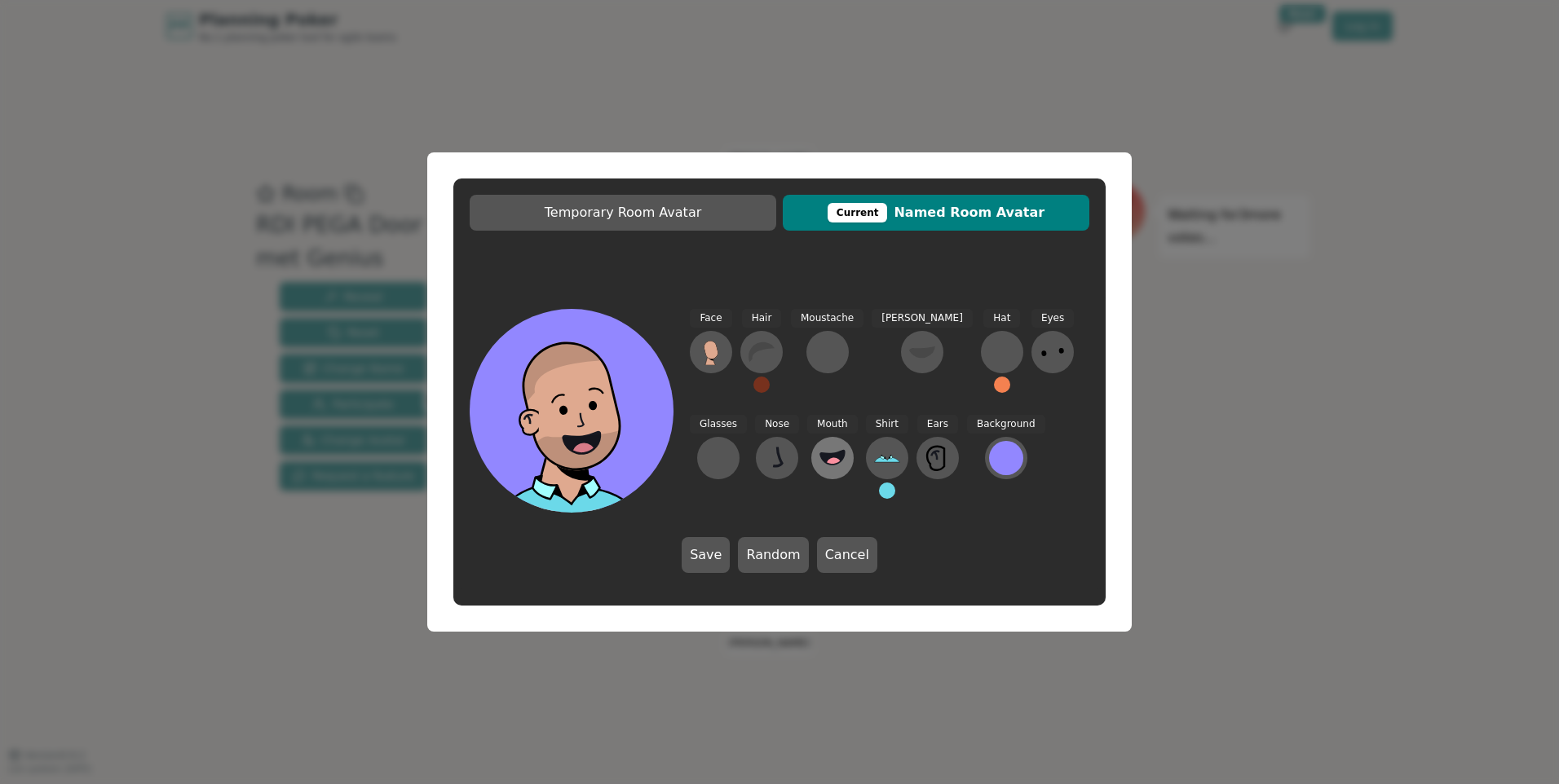
click at [821, 454] on icon at bounding box center [833, 457] width 25 height 14
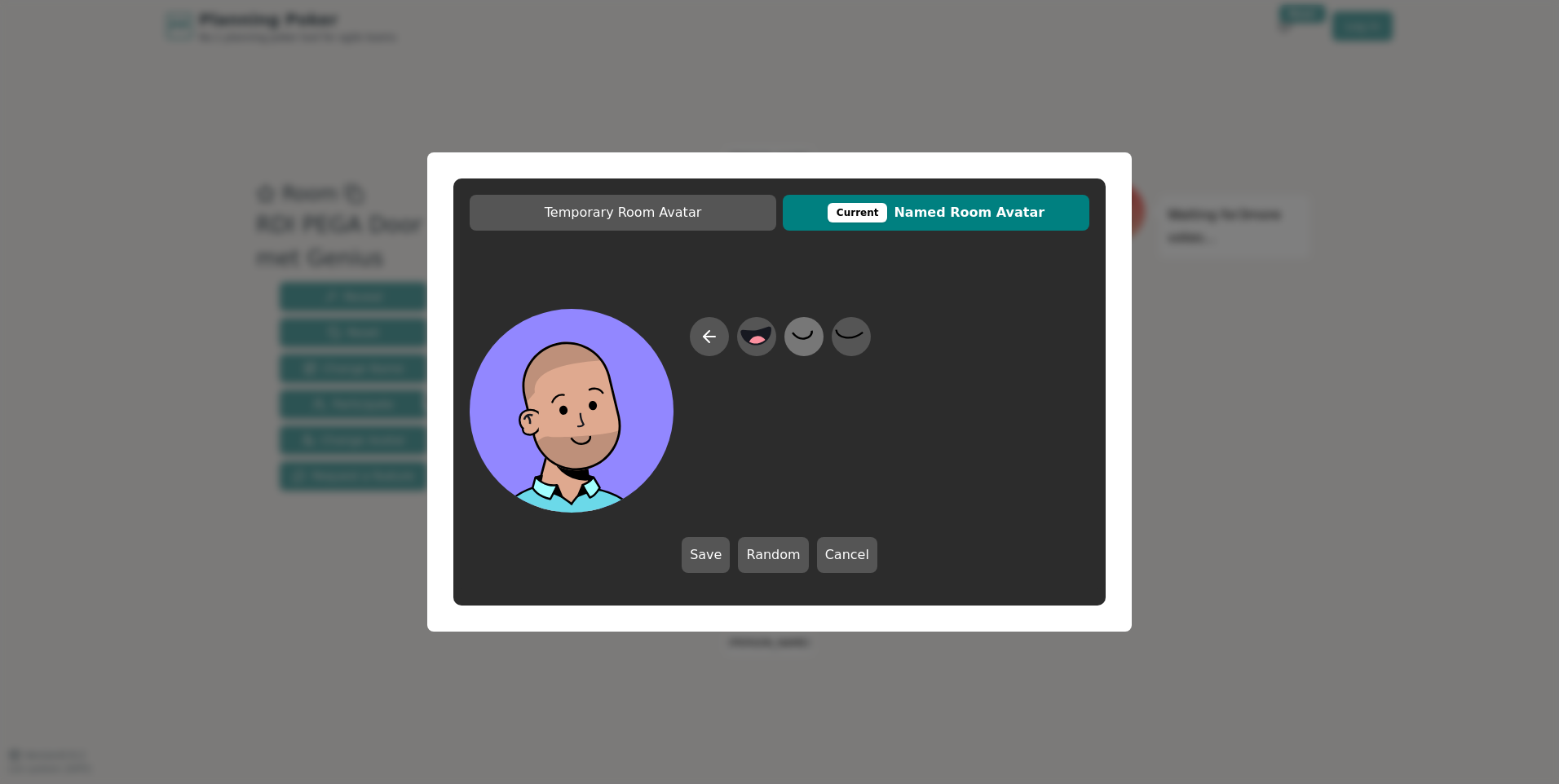
click at [802, 339] on icon at bounding box center [803, 335] width 19 height 8
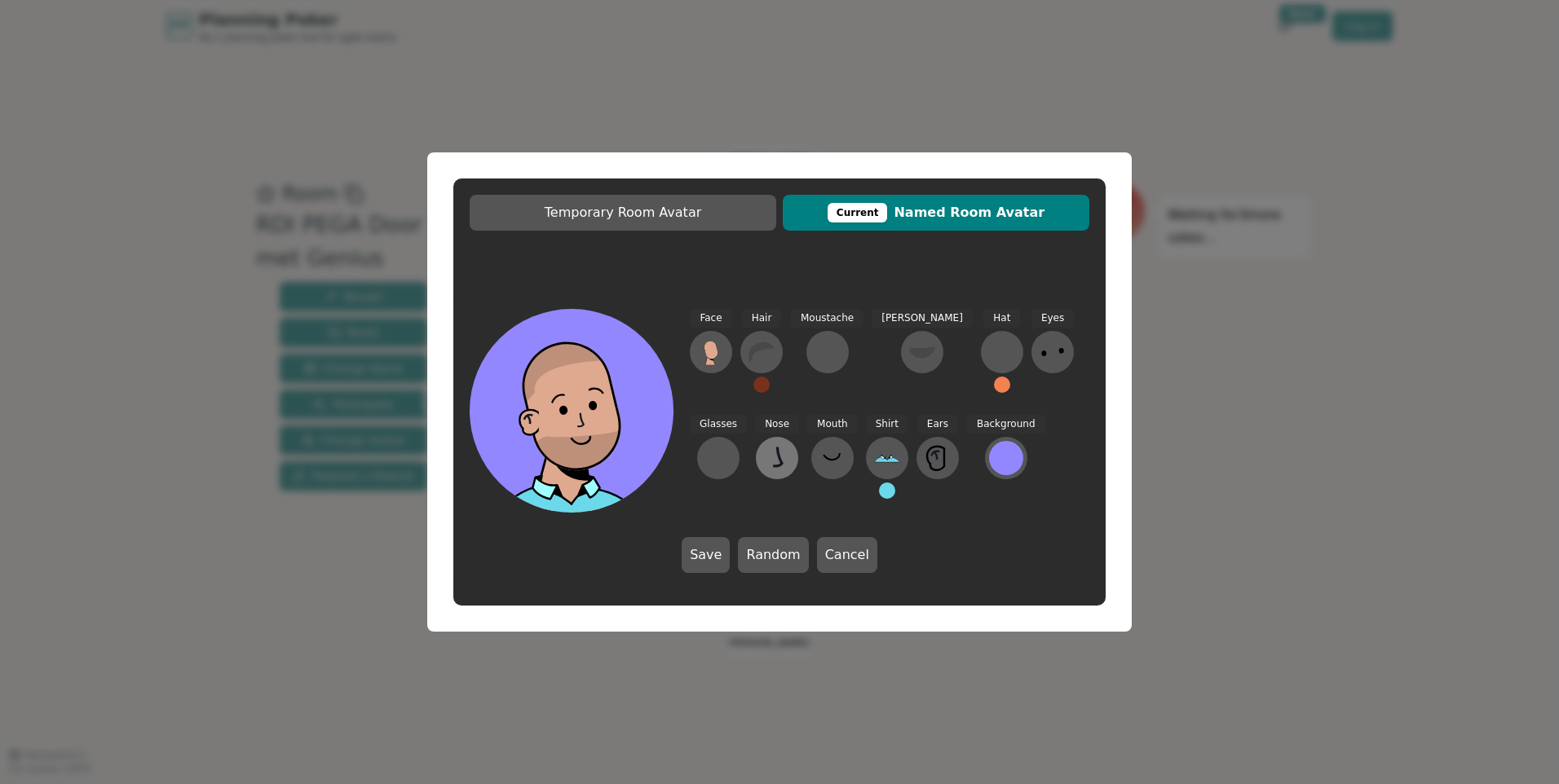
click at [764, 469] on icon at bounding box center [776, 457] width 26 height 26
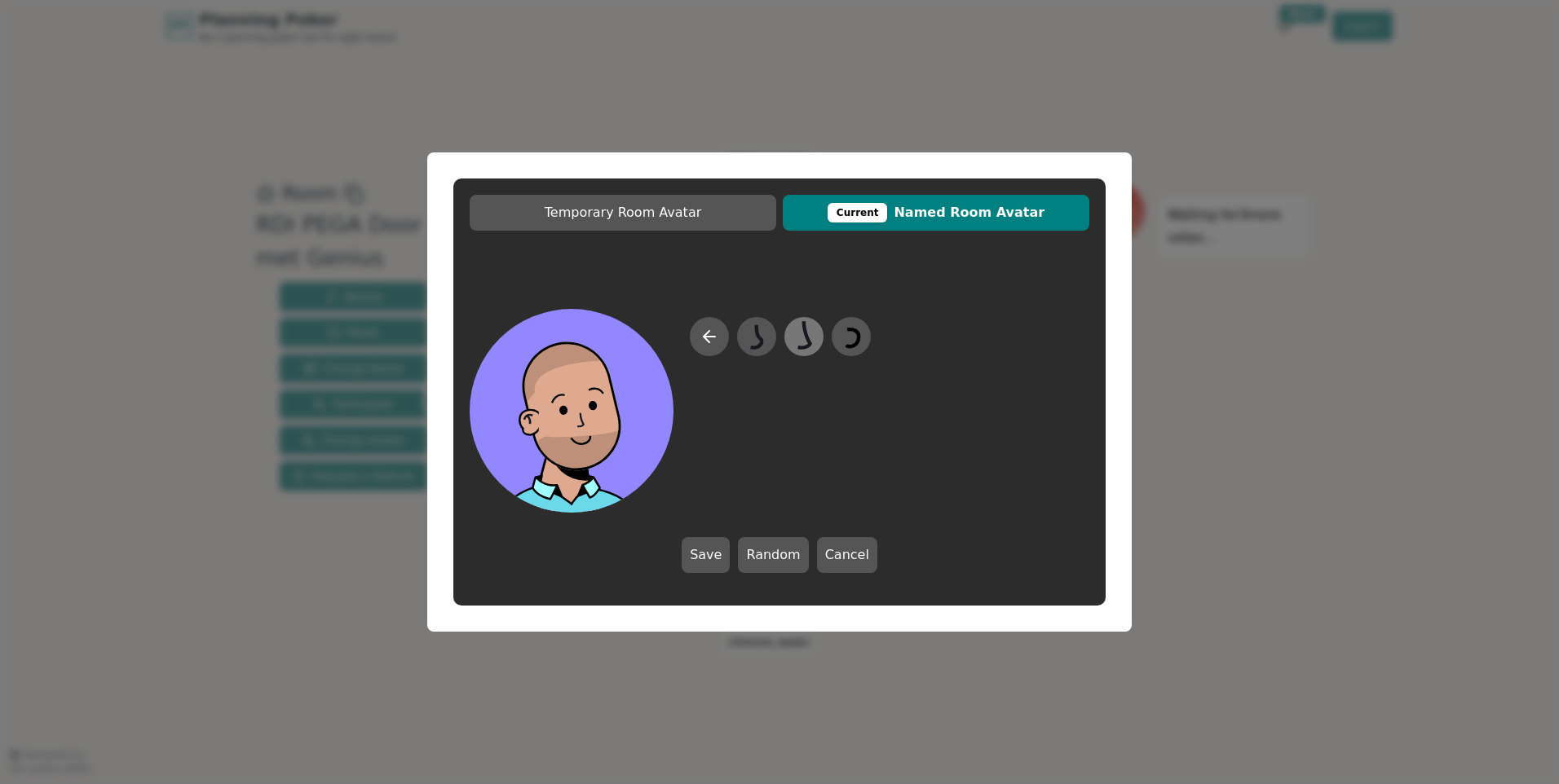
click at [800, 338] on icon at bounding box center [804, 337] width 32 height 36
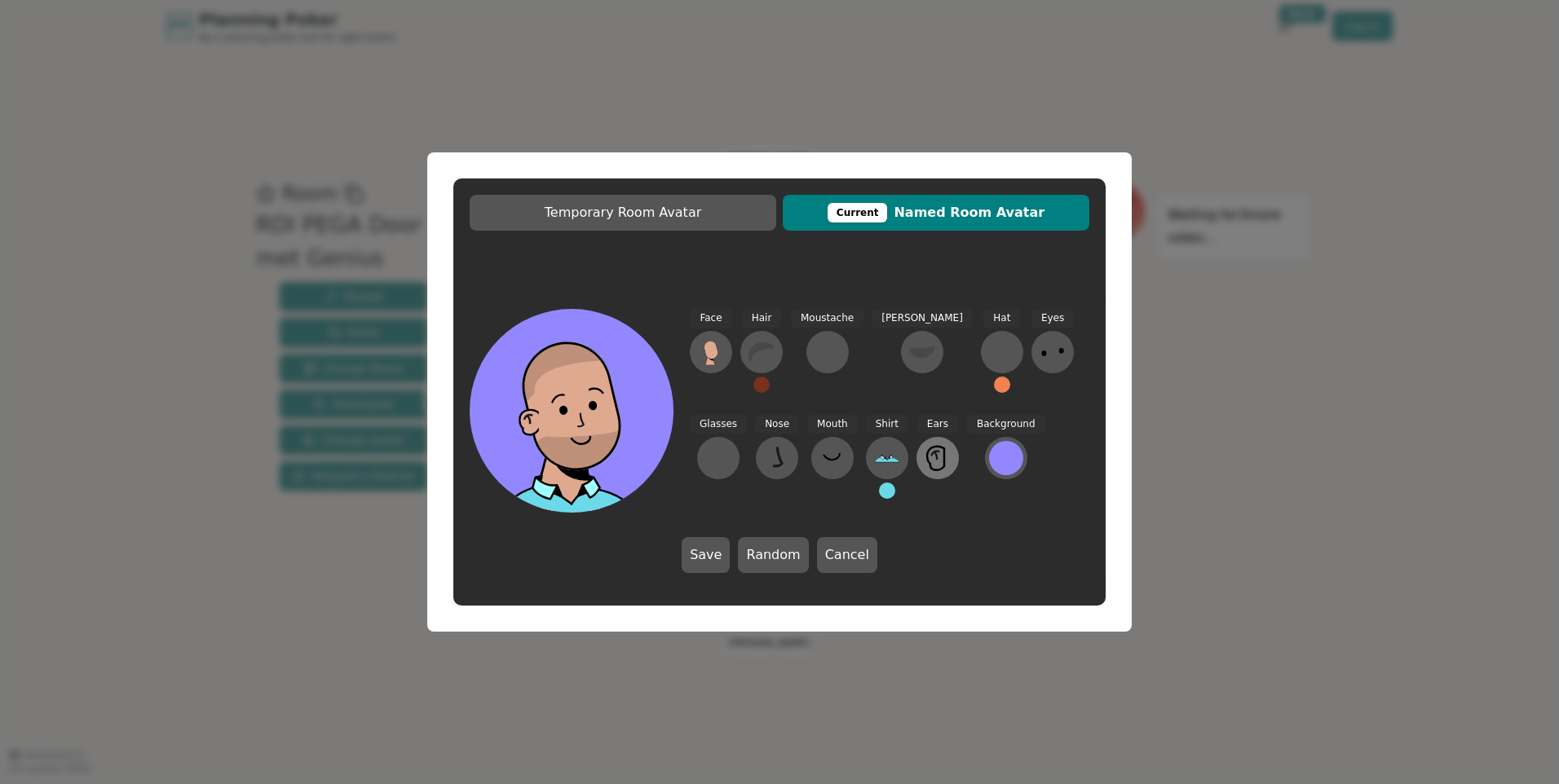
click at [924, 451] on icon at bounding box center [937, 457] width 26 height 26
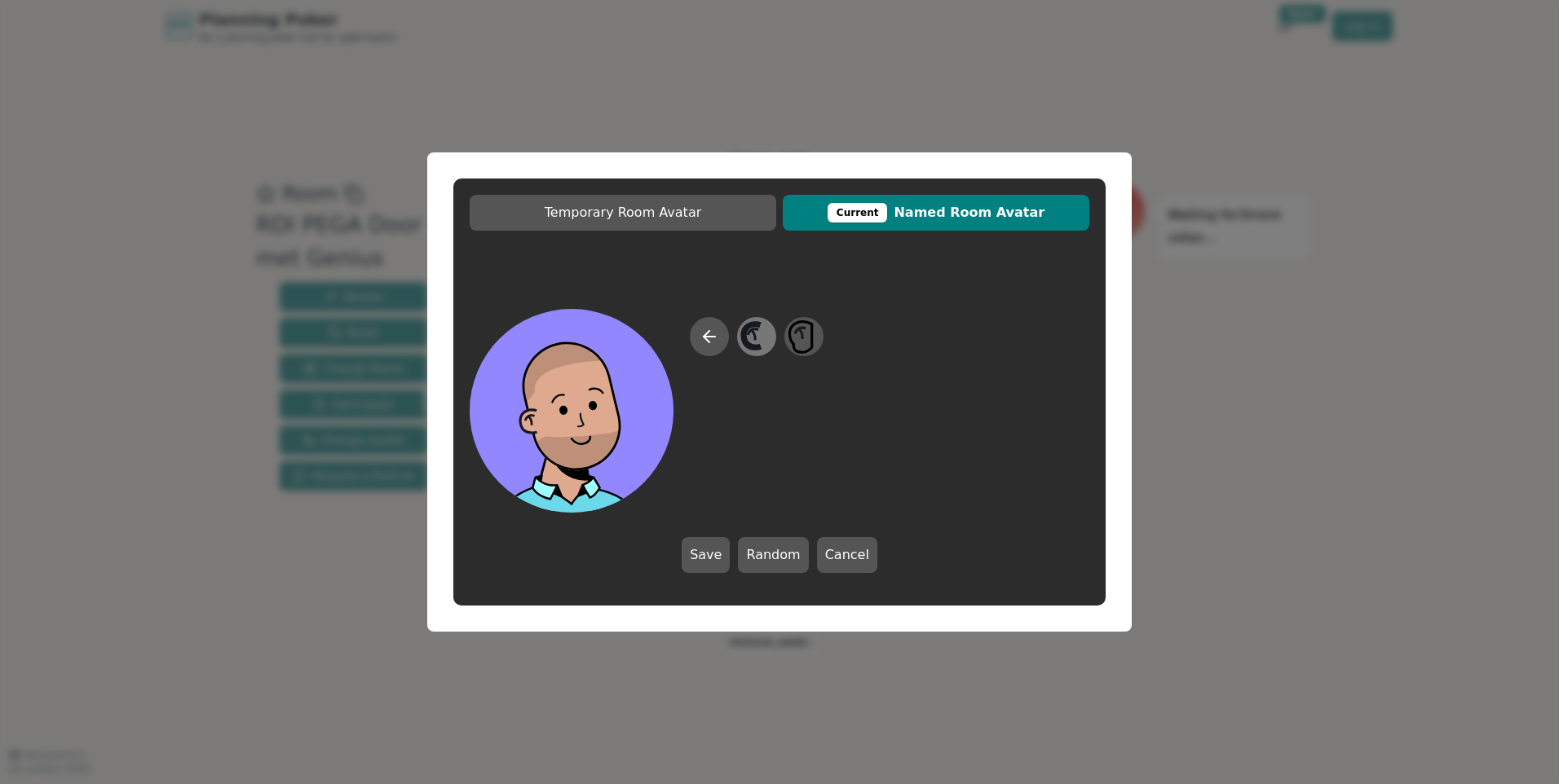
click at [749, 334] on icon at bounding box center [754, 331] width 11 height 5
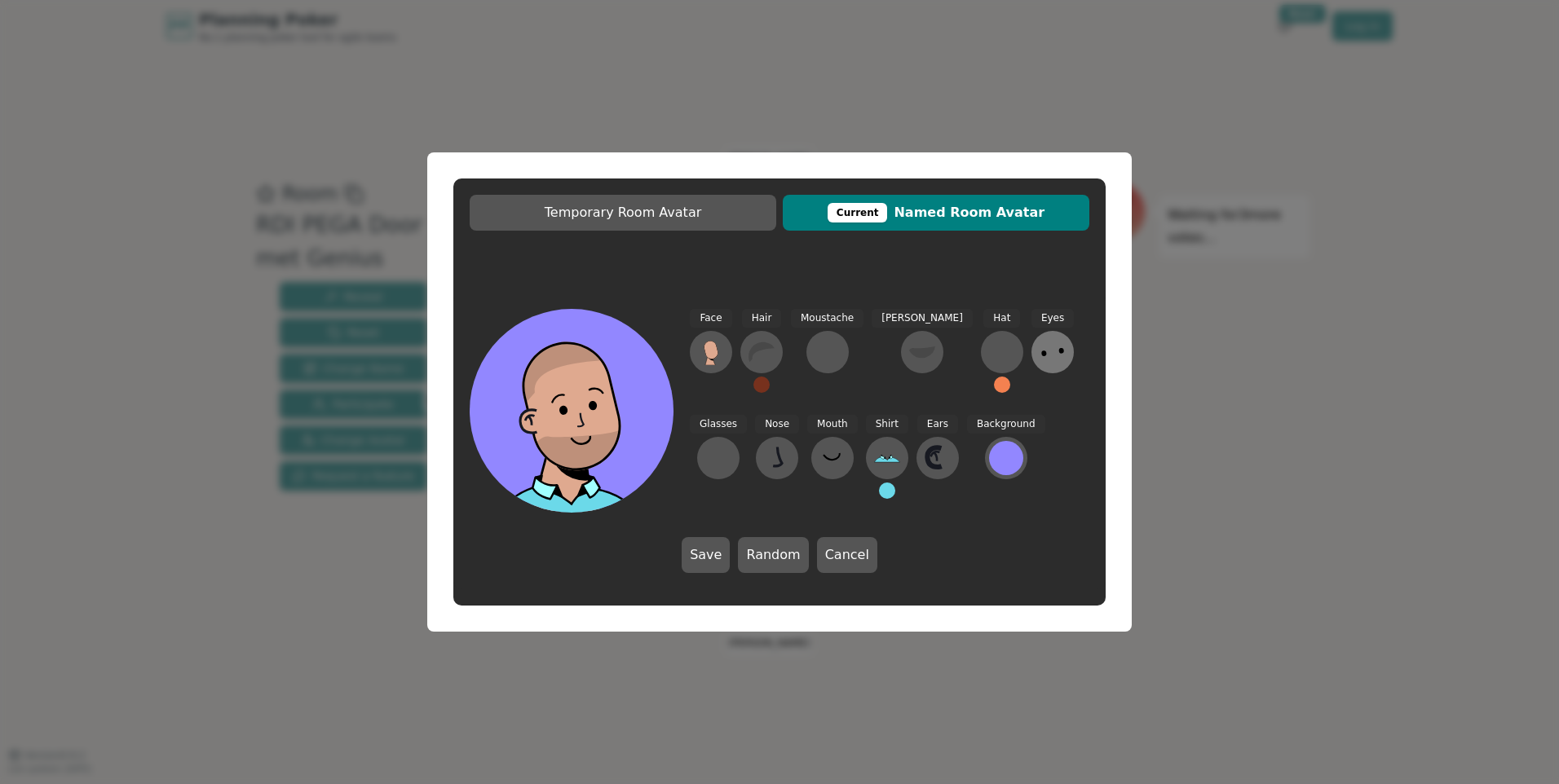
click at [1040, 350] on icon at bounding box center [1052, 352] width 26 height 26
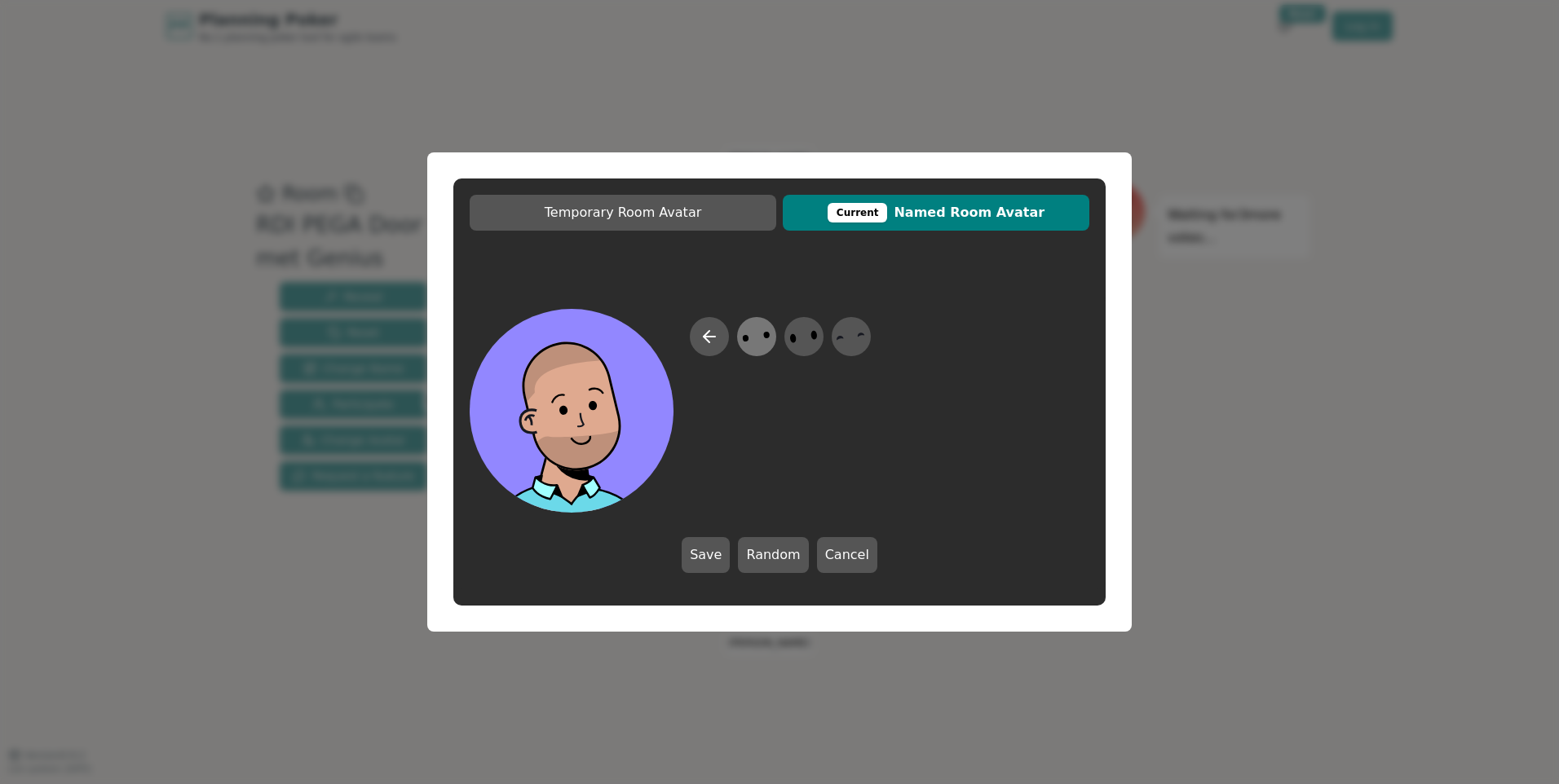
click at [760, 338] on icon at bounding box center [756, 337] width 32 height 36
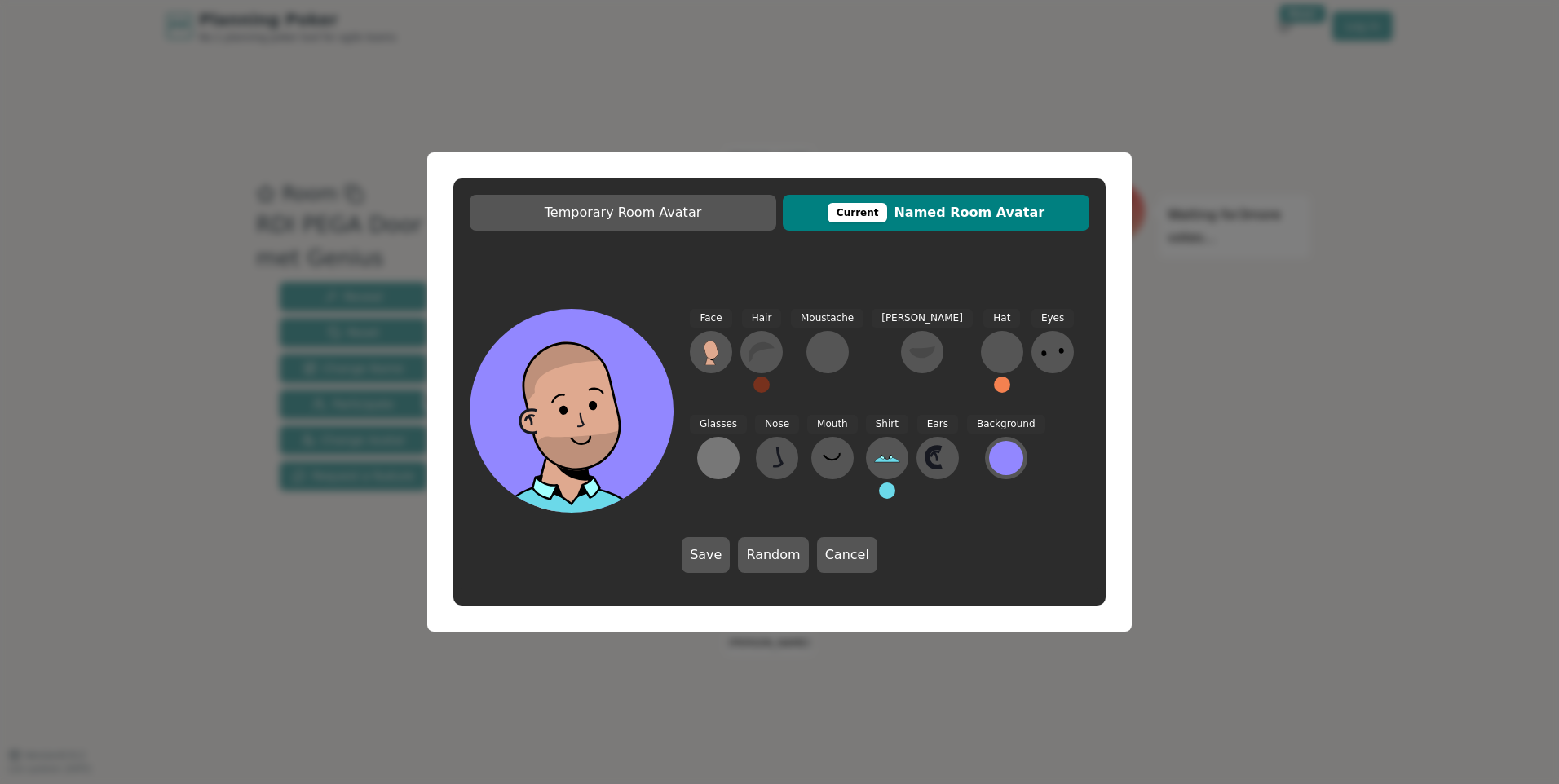
click at [731, 445] on div at bounding box center [718, 457] width 26 height 26
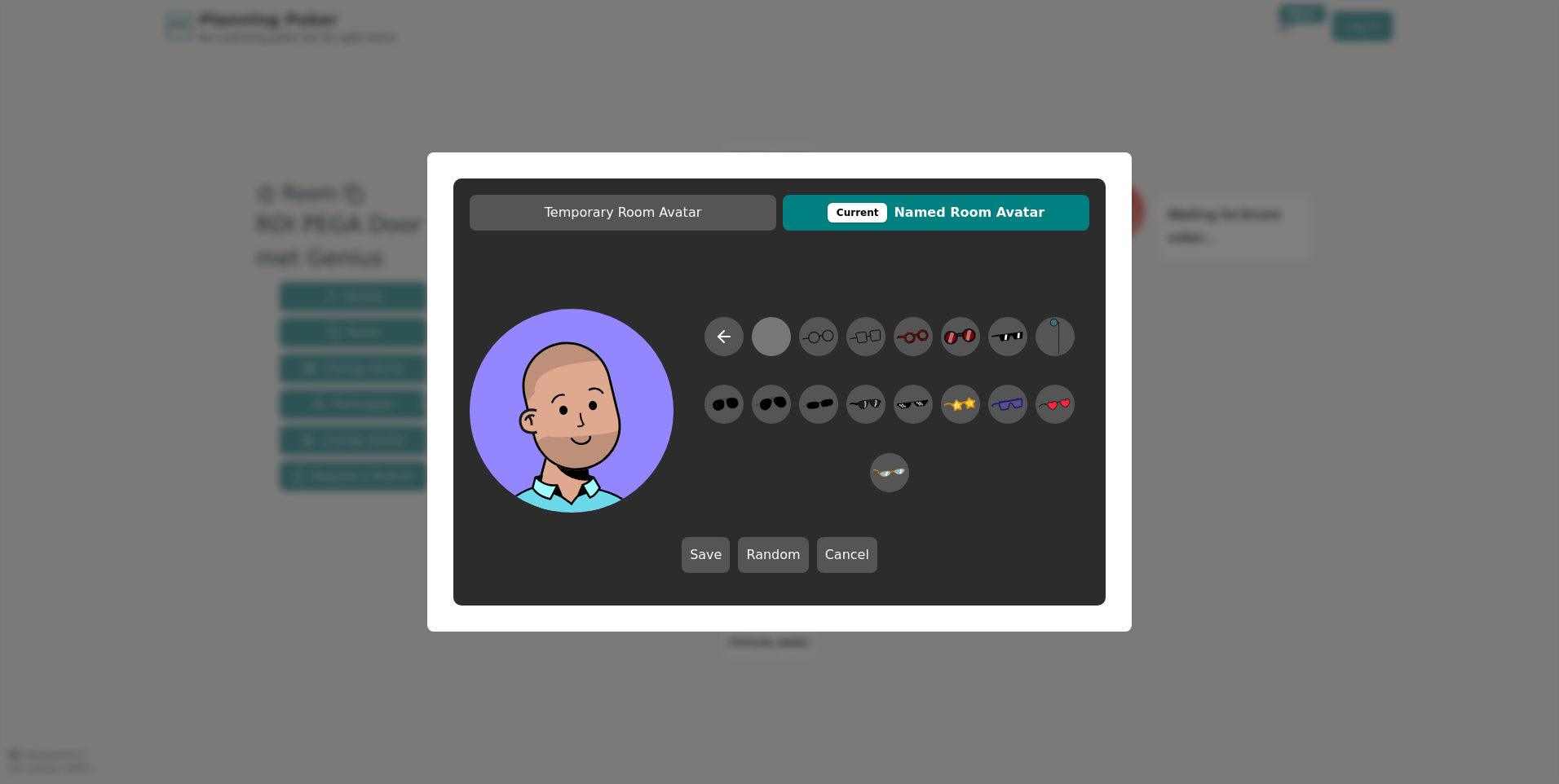
click at [760, 337] on div at bounding box center [771, 337] width 32 height 36
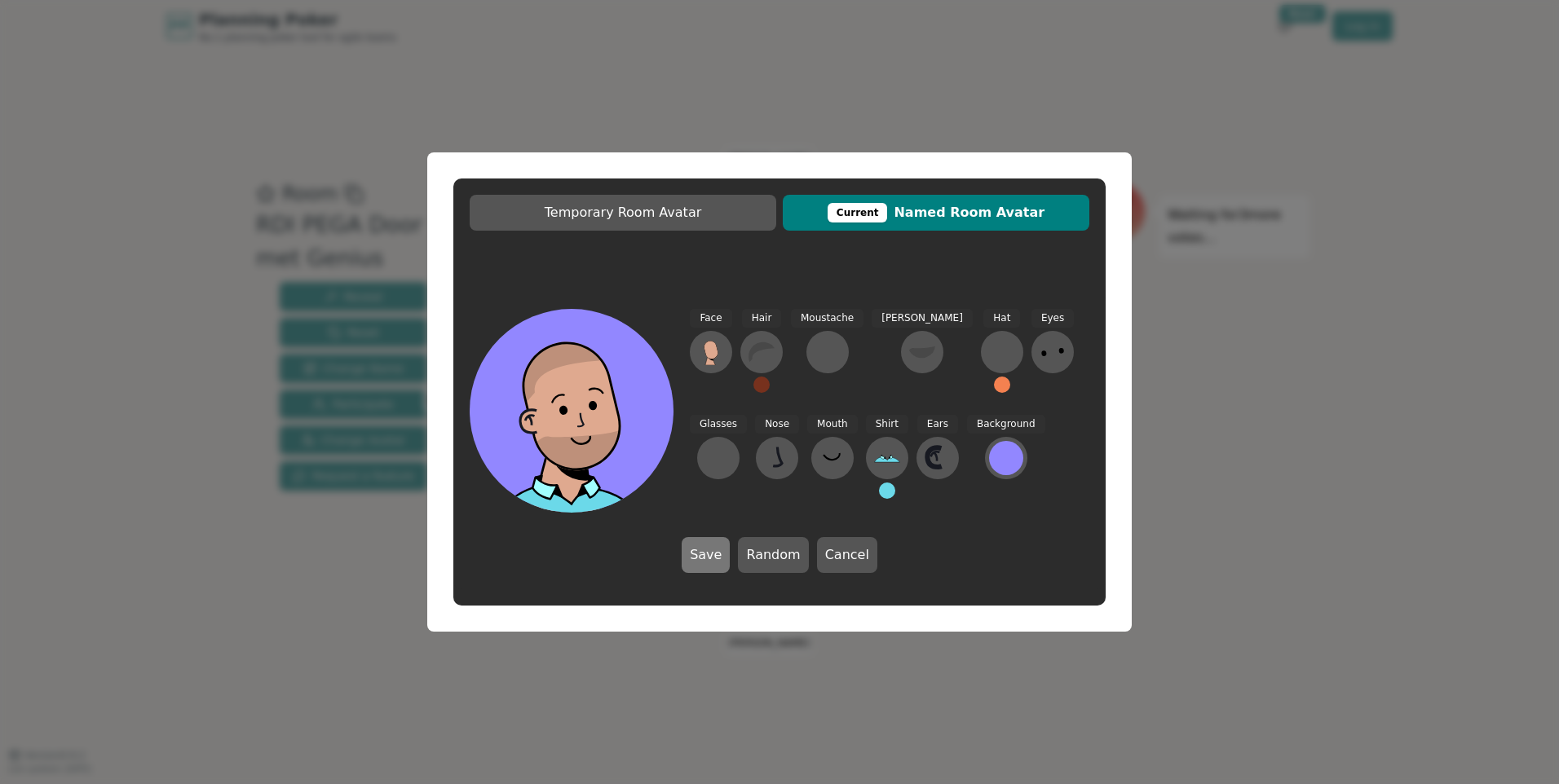
click at [710, 550] on button "Save" at bounding box center [705, 555] width 48 height 35
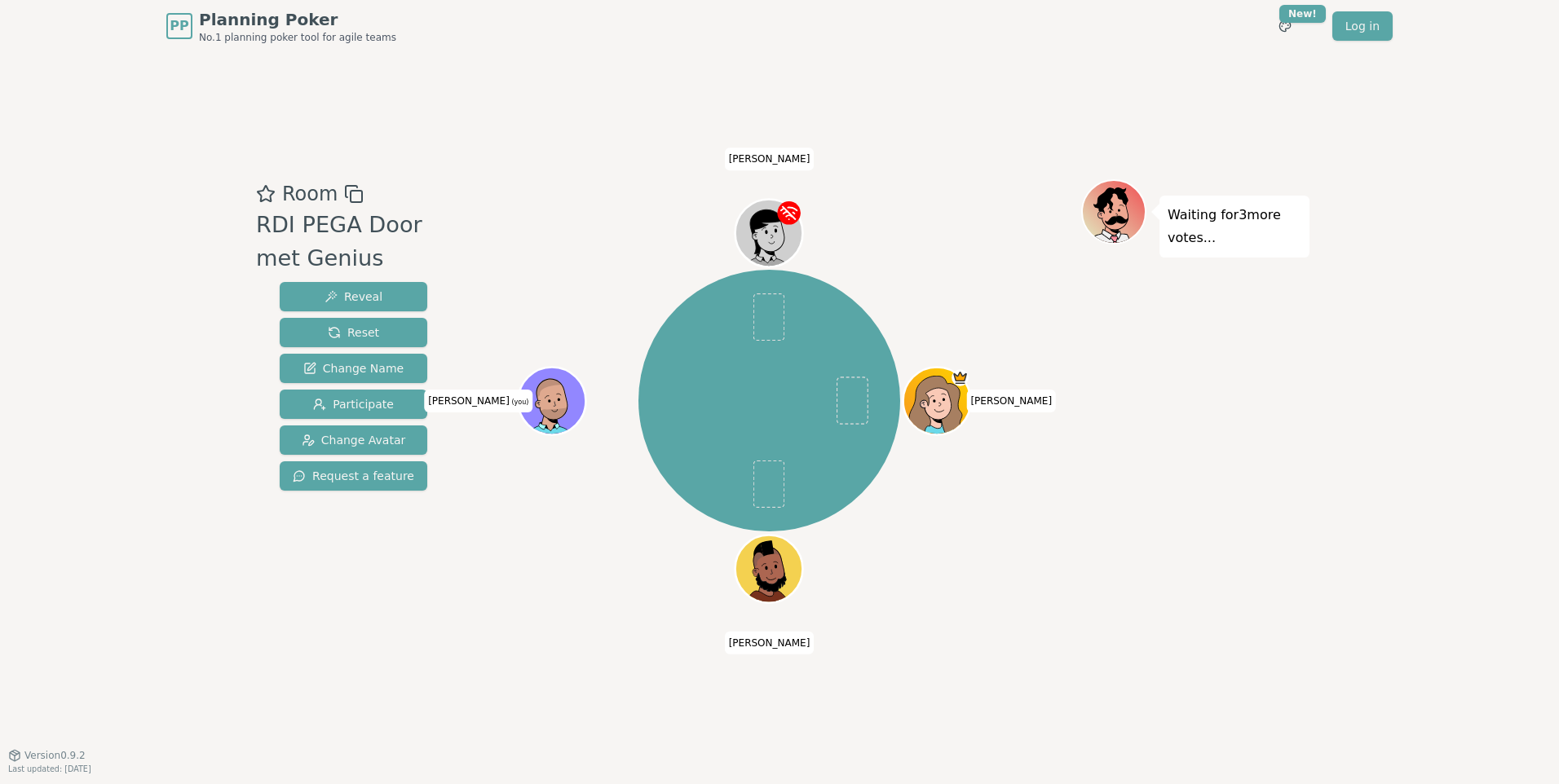
click at [556, 400] on icon at bounding box center [555, 400] width 66 height 7
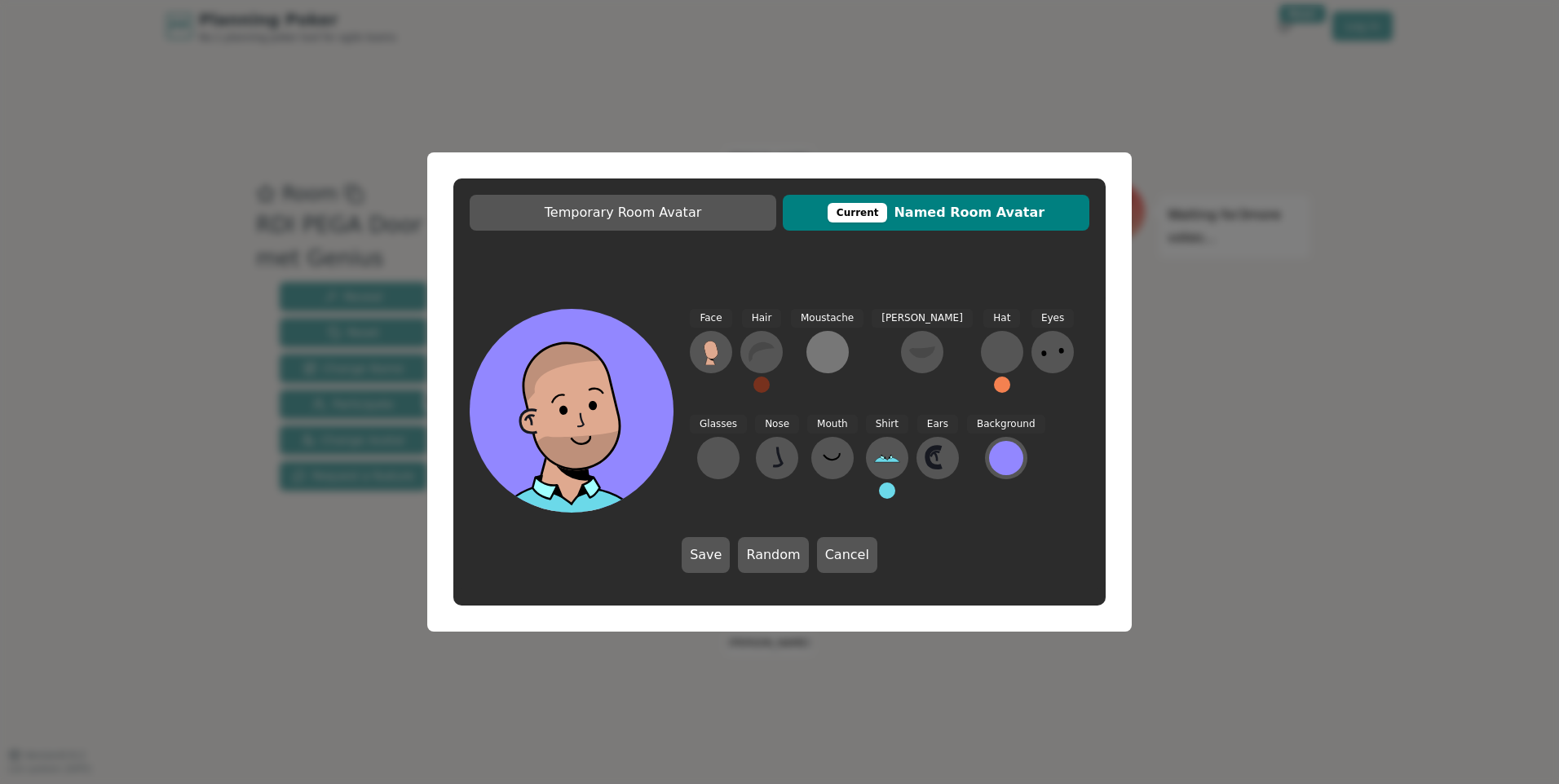
click at [823, 354] on div at bounding box center [827, 352] width 26 height 26
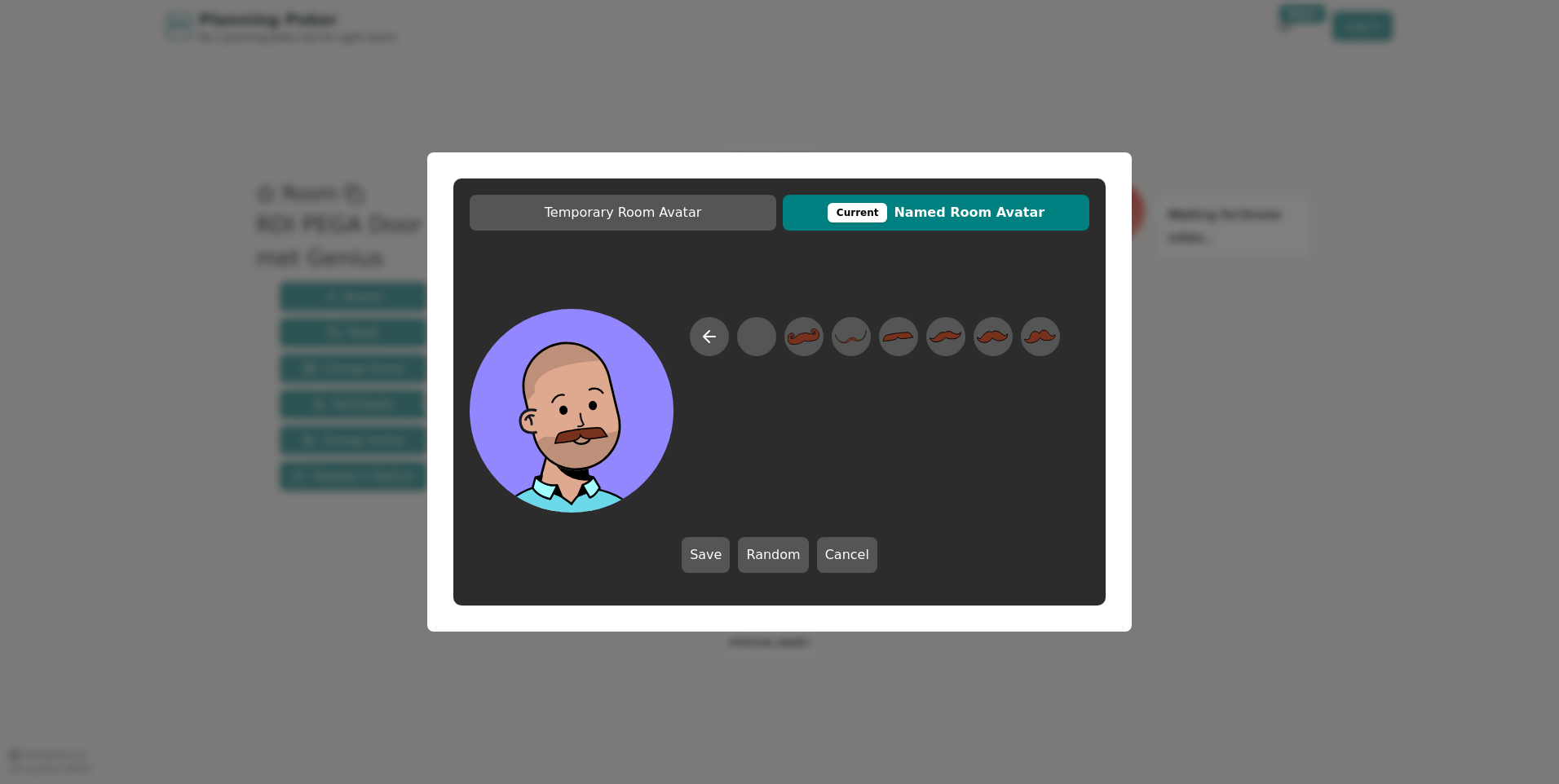
click at [818, 451] on div at bounding box center [875, 415] width 370 height 196
click at [729, 348] on div at bounding box center [875, 415] width 370 height 196
click at [756, 338] on div at bounding box center [756, 337] width 32 height 36
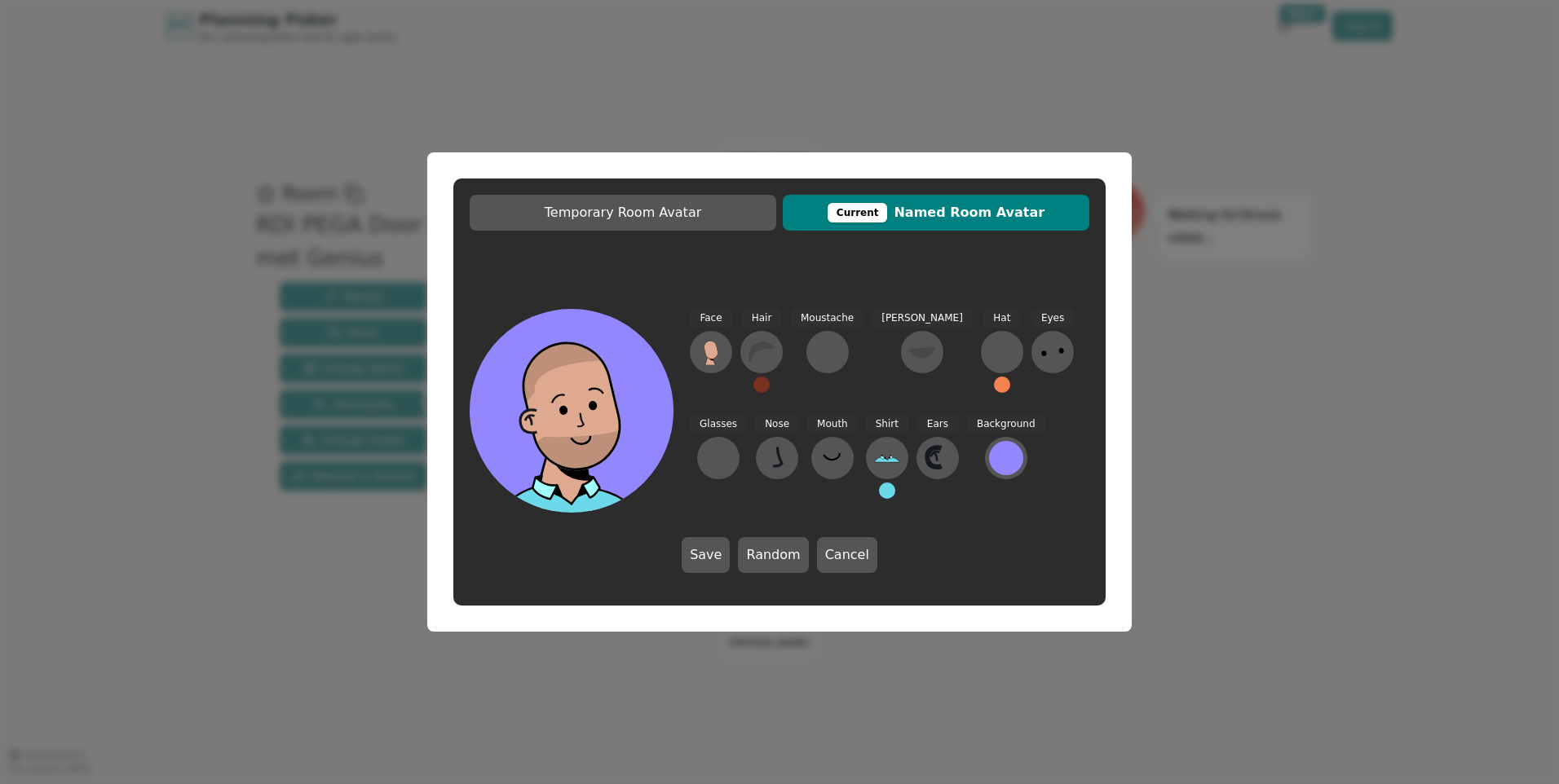
click at [638, 291] on div "Temporary Room Avatar Current Named Room Avatar Face Hair Moustache [PERSON_NAM…" at bounding box center [780, 392] width 652 height 427
click at [711, 551] on button "Save" at bounding box center [705, 555] width 48 height 35
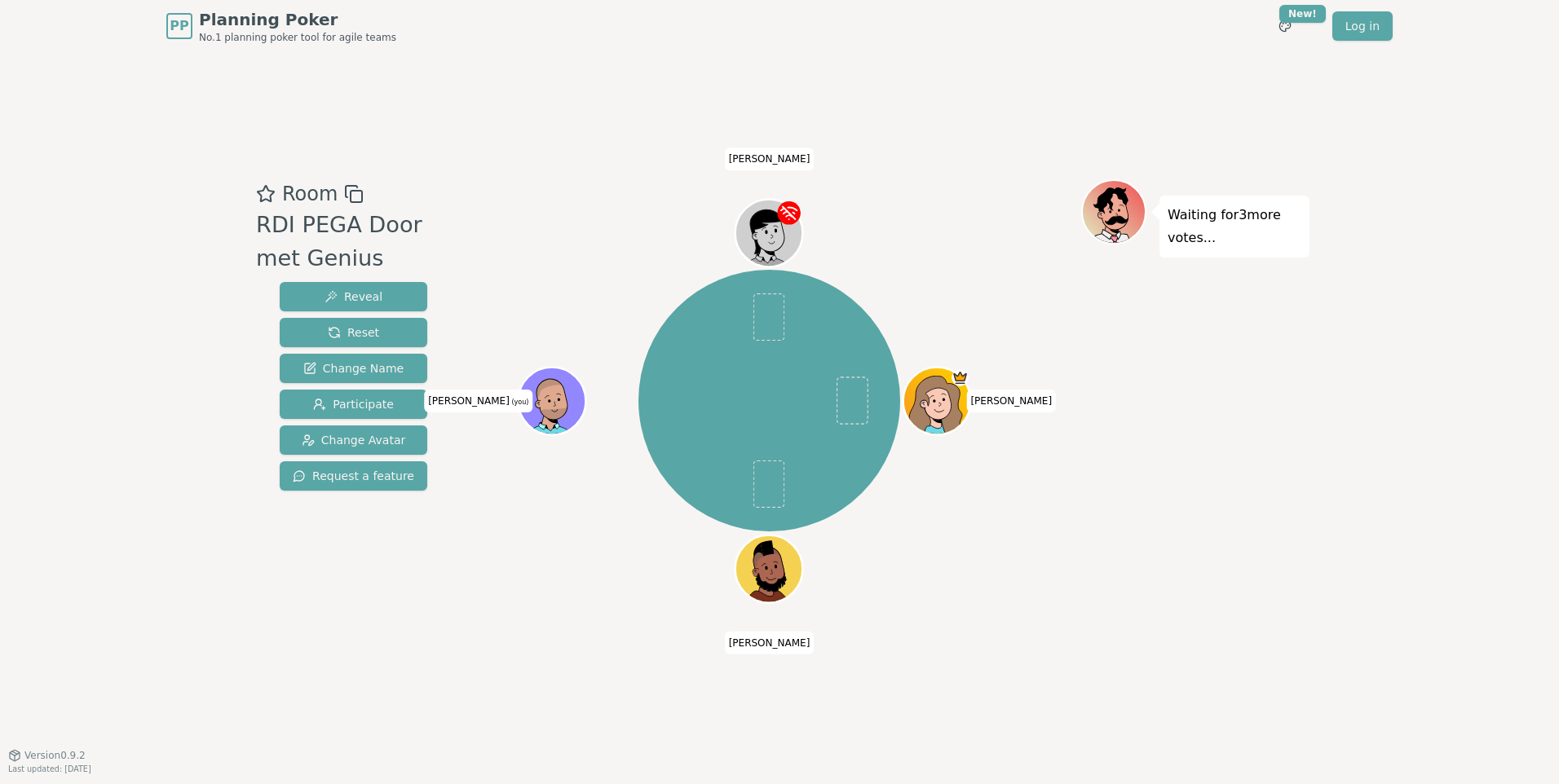
click at [619, 117] on div "Room RDI PEGA Door met Genius Reveal Reset Change Name Participate Change Avata…" at bounding box center [780, 403] width 1060 height 702
